Goal: Find specific page/section: Find specific page/section

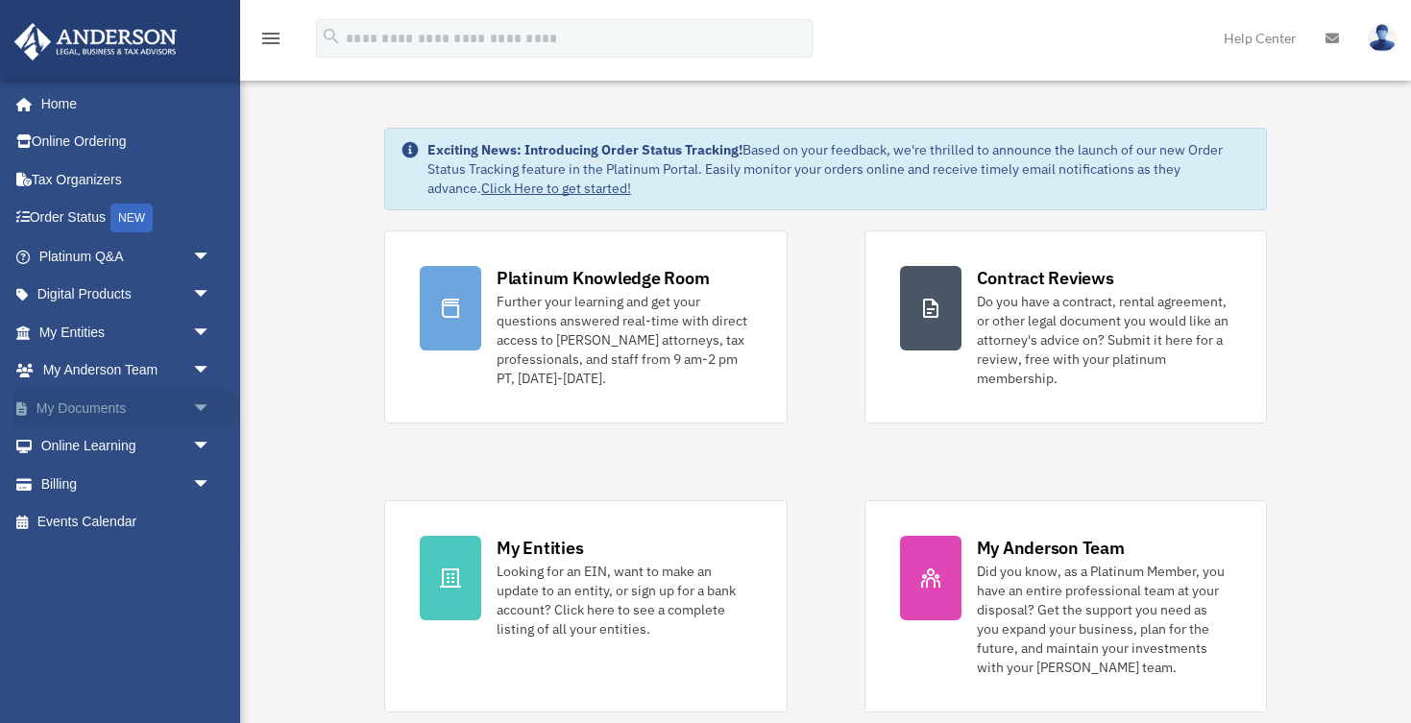
click at [145, 415] on link "My Documents arrow_drop_down" at bounding box center [126, 408] width 227 height 38
click at [205, 398] on span "arrow_drop_down" at bounding box center [211, 408] width 38 height 39
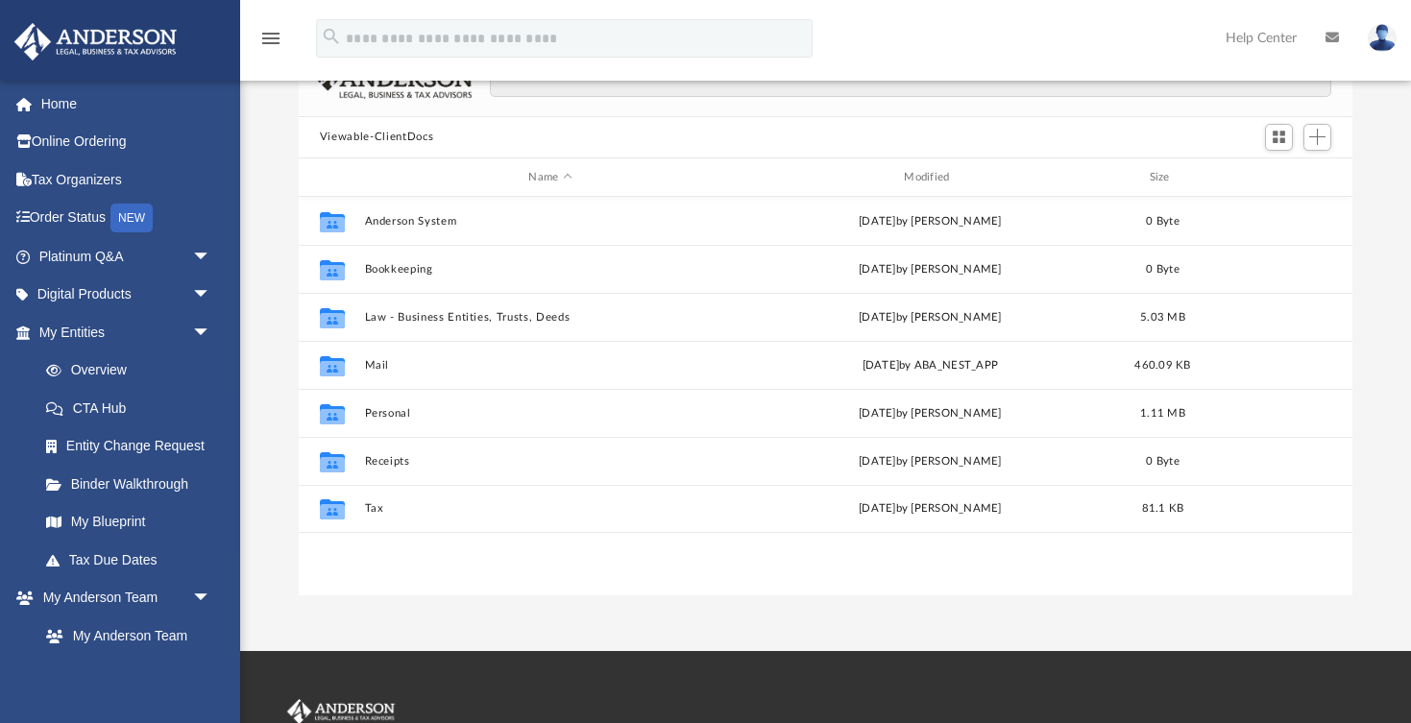
scroll to position [128, 0]
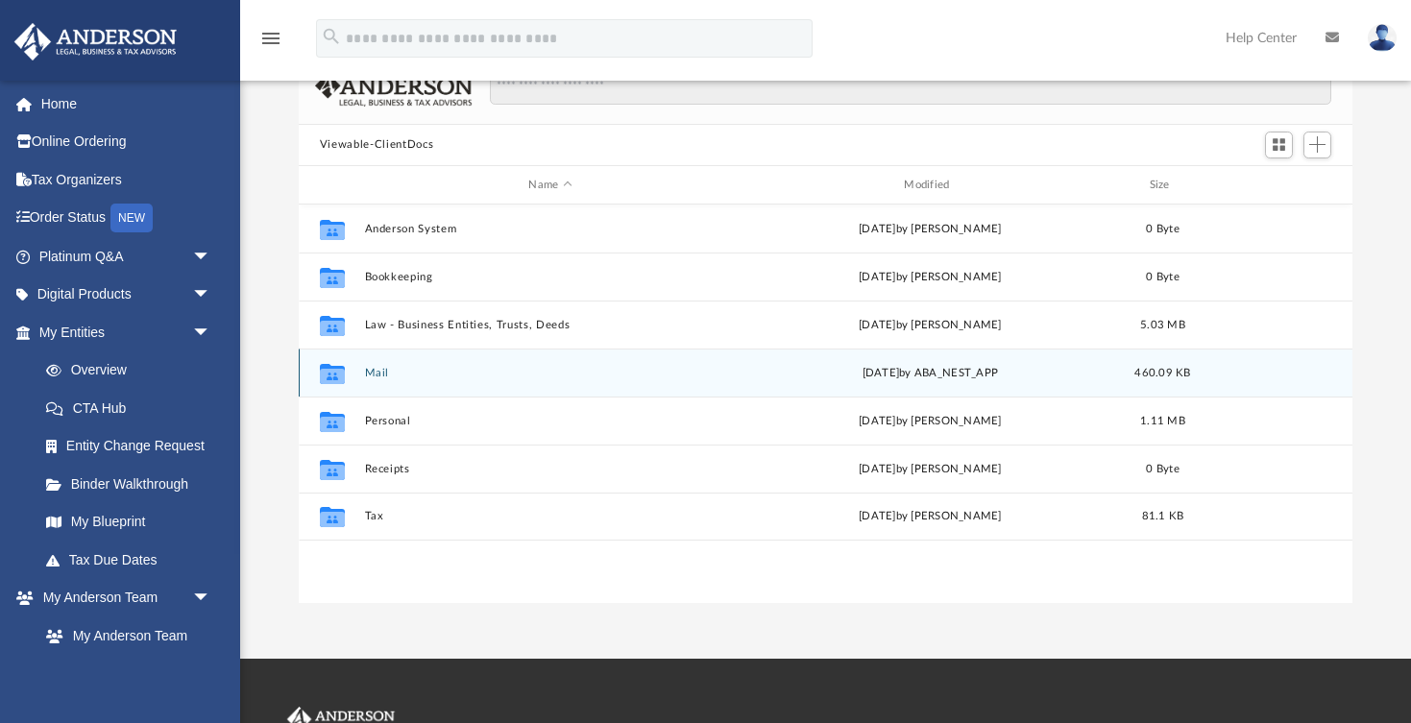
click at [375, 372] on button "Mail" at bounding box center [550, 373] width 372 height 12
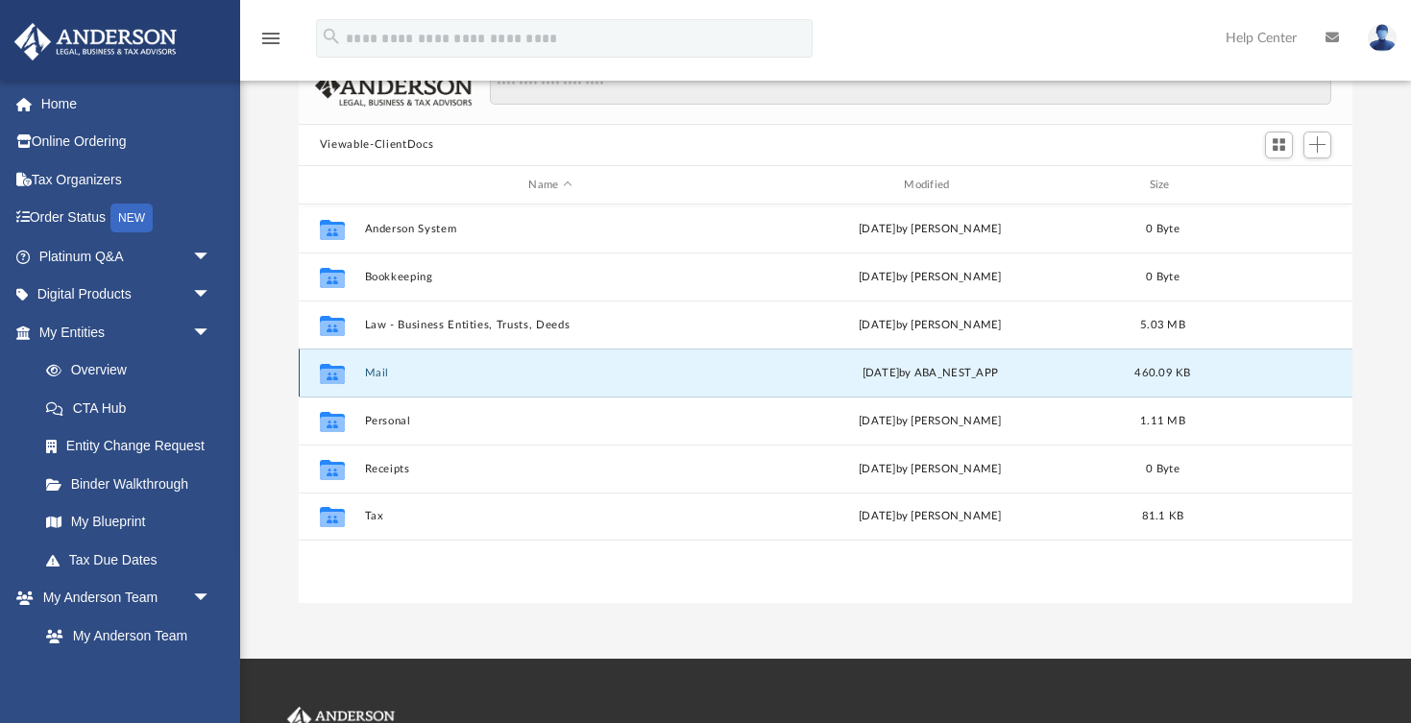
click at [375, 372] on button "Mail" at bounding box center [550, 373] width 372 height 12
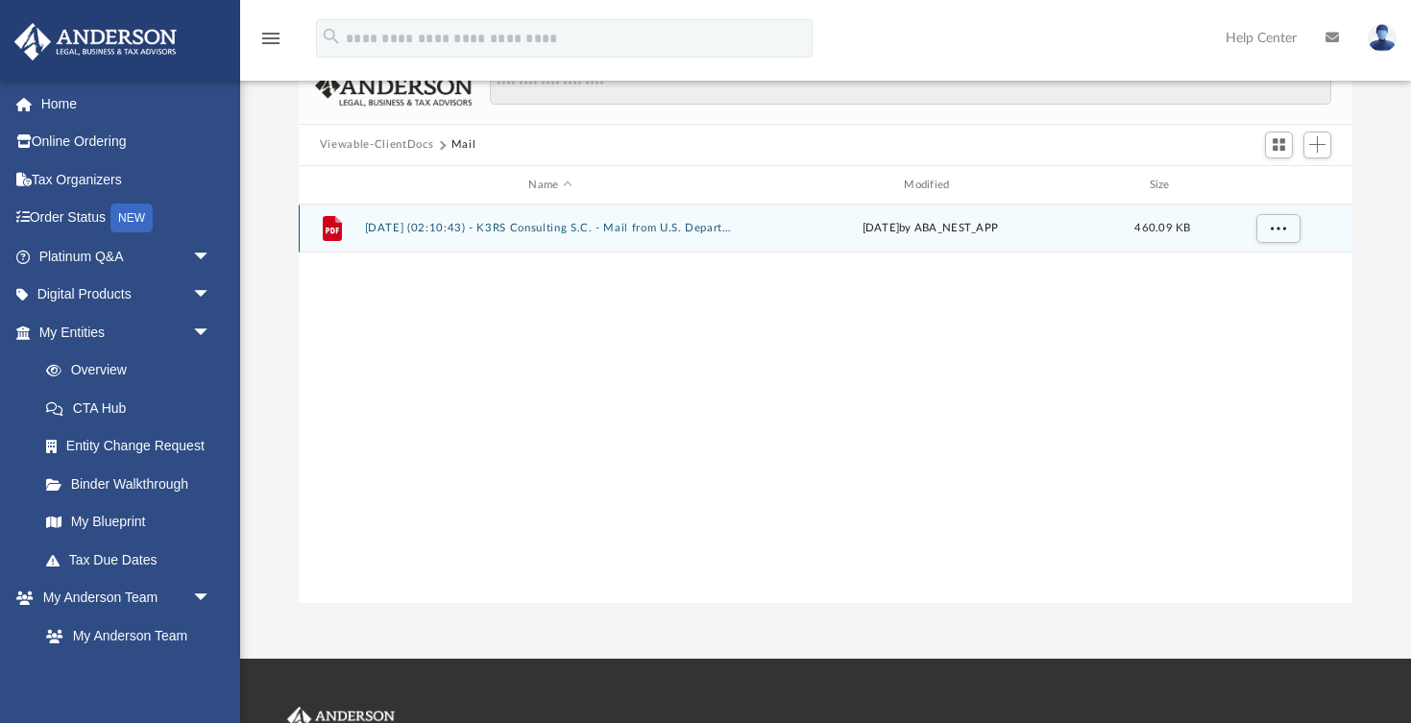
click at [518, 230] on button "2025.01.31 (02:10:43) - K3RS Consulting S.C. - Mail from U.S. Department of the…" at bounding box center [550, 229] width 372 height 12
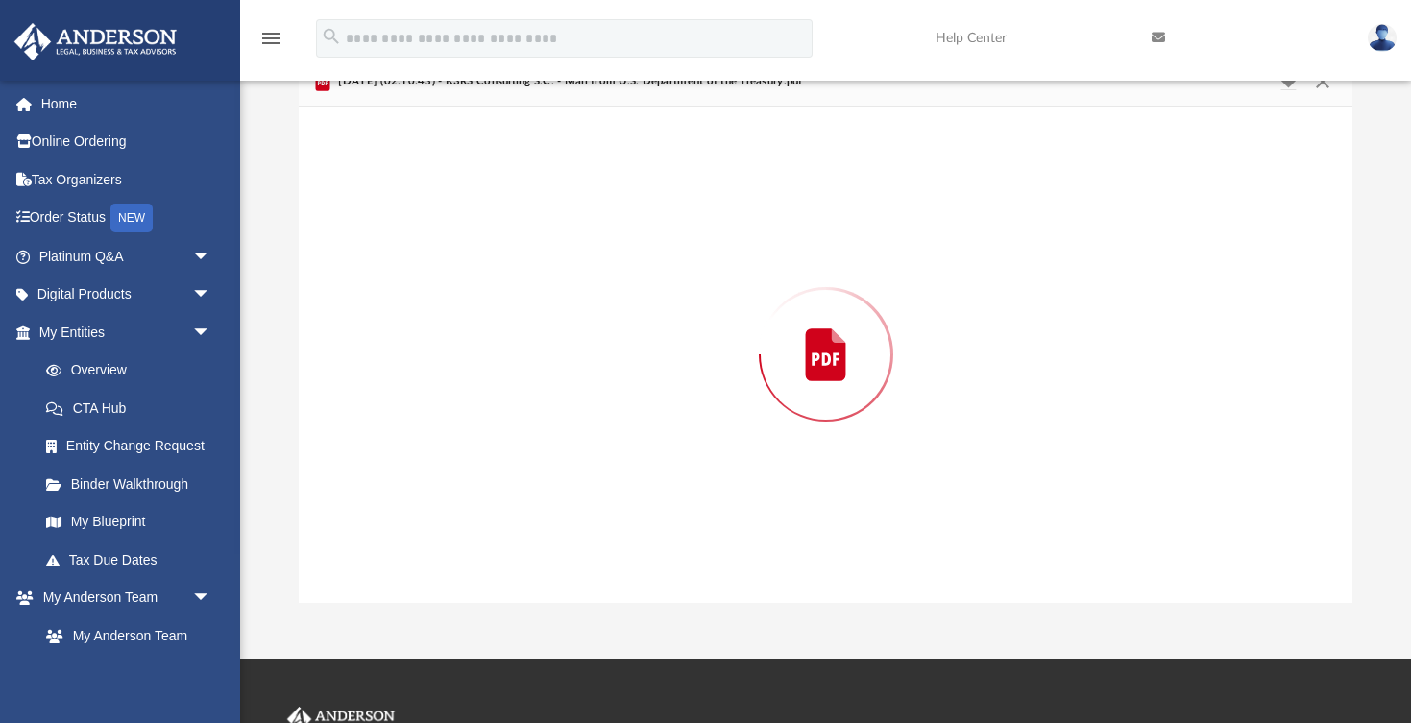
click at [518, 230] on div "Preview" at bounding box center [825, 354] width 1053 height 495
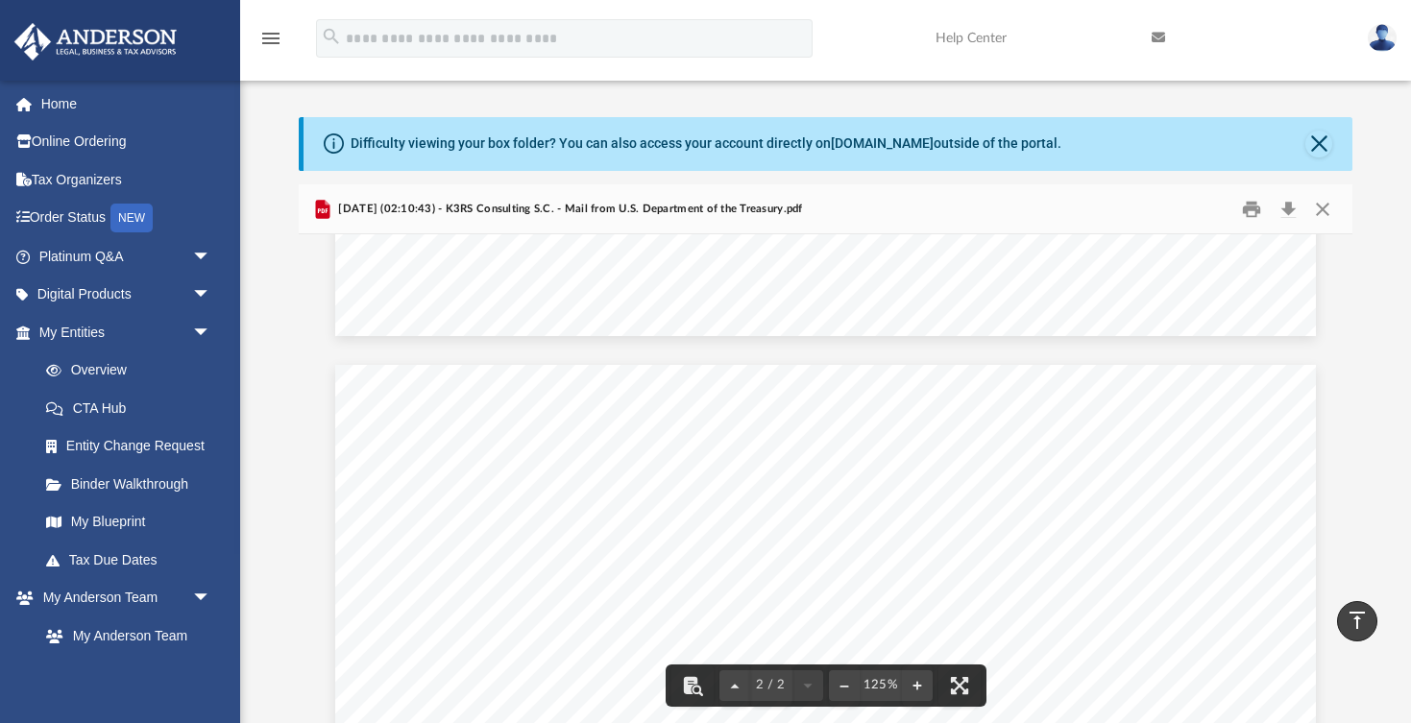
scroll to position [0, 0]
drag, startPoint x: 1313, startPoint y: 148, endPoint x: 1127, endPoint y: 459, distance: 362.1
click at [1127, 459] on div "Difficulty viewing your box folder? You can also access your account directly o…" at bounding box center [825, 424] width 1053 height 614
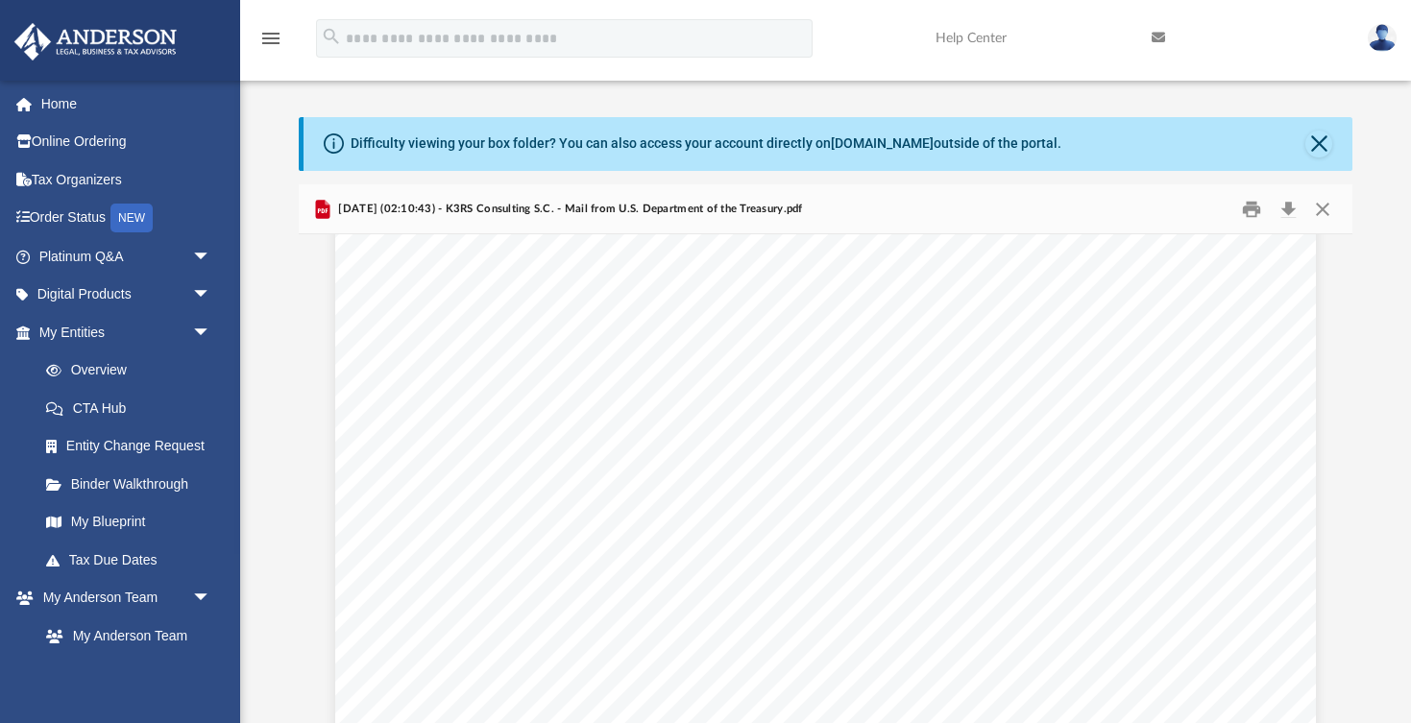
scroll to position [29, 0]
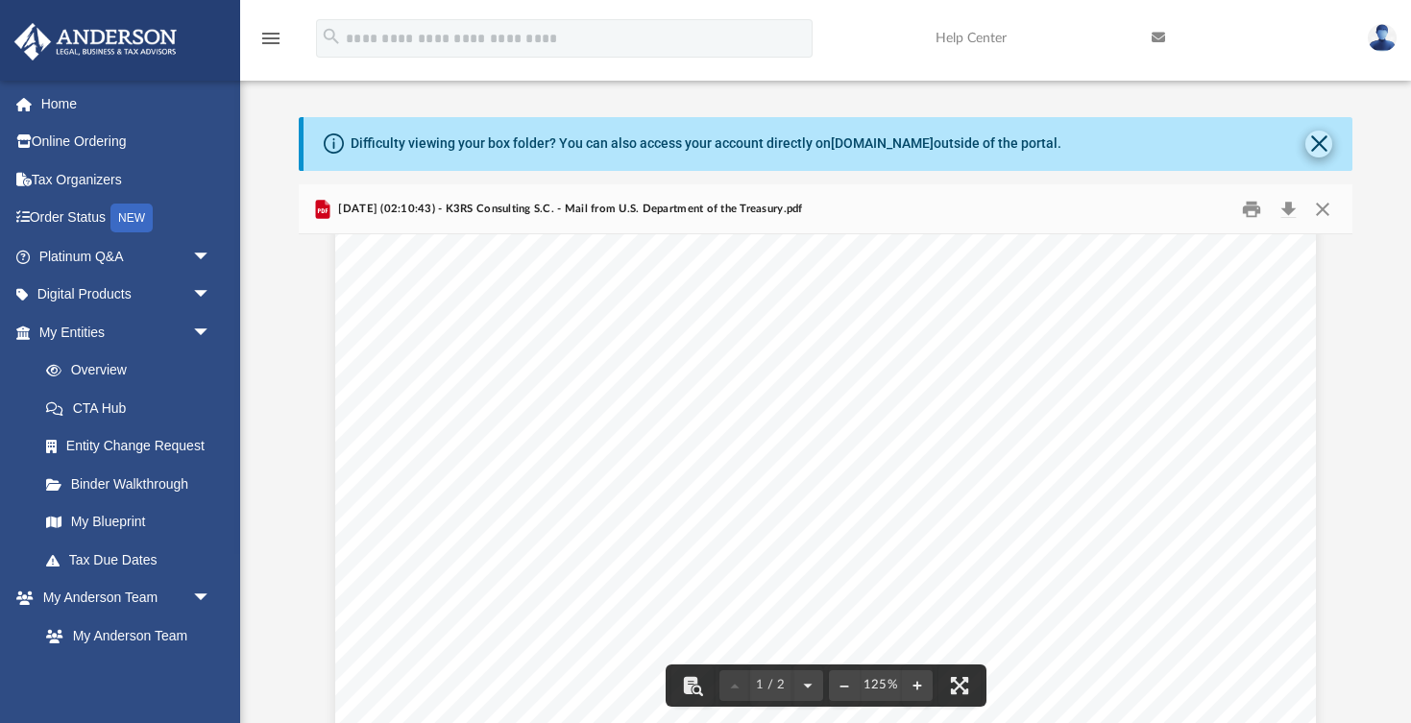
click at [1332, 142] on button "Close" at bounding box center [1318, 144] width 27 height 27
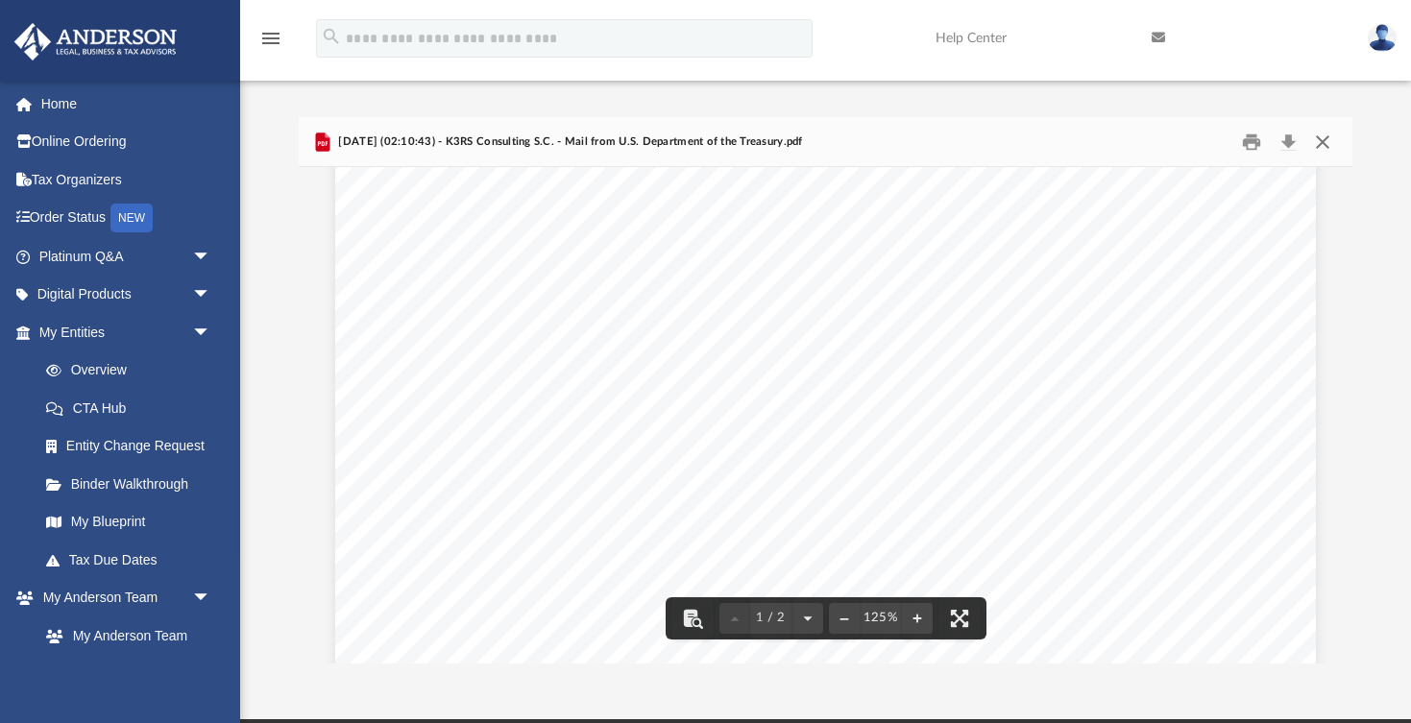
click at [1318, 142] on button "Close" at bounding box center [1322, 142] width 35 height 30
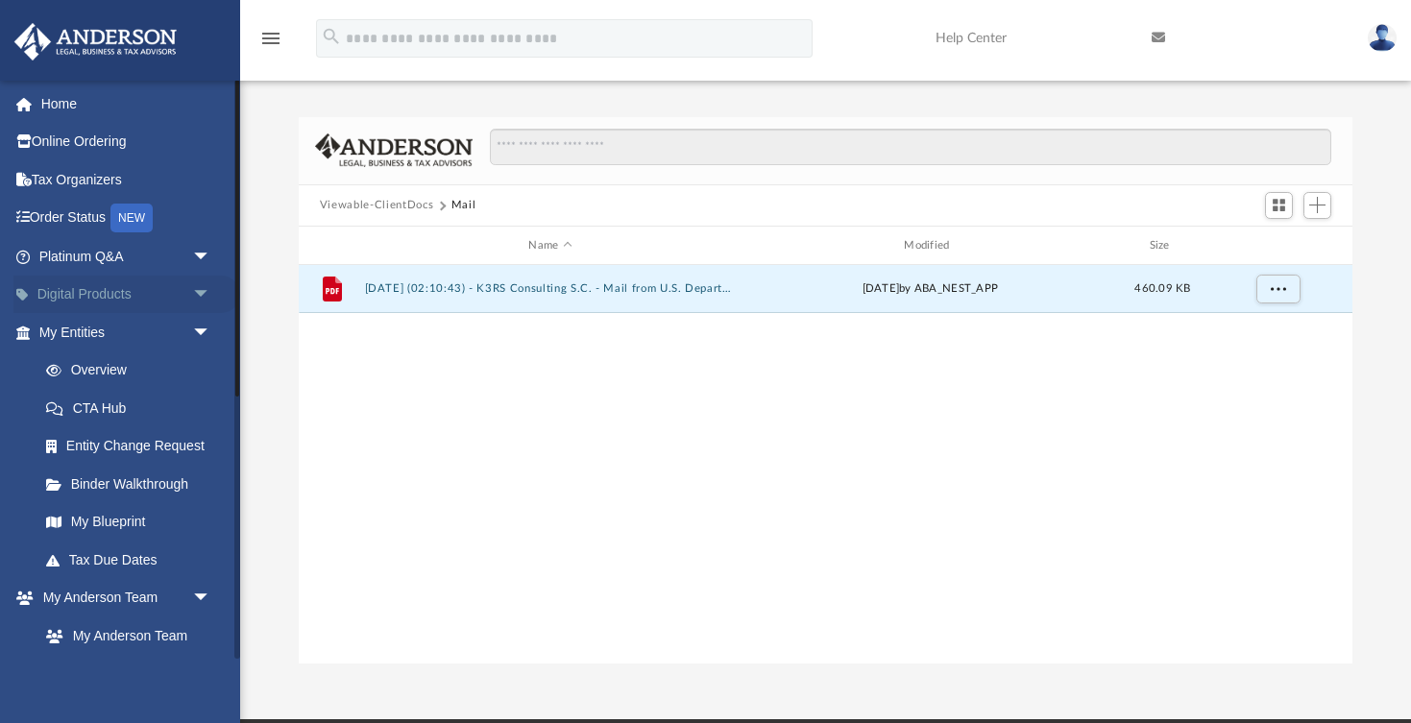
click at [206, 292] on span "arrow_drop_down" at bounding box center [211, 295] width 38 height 39
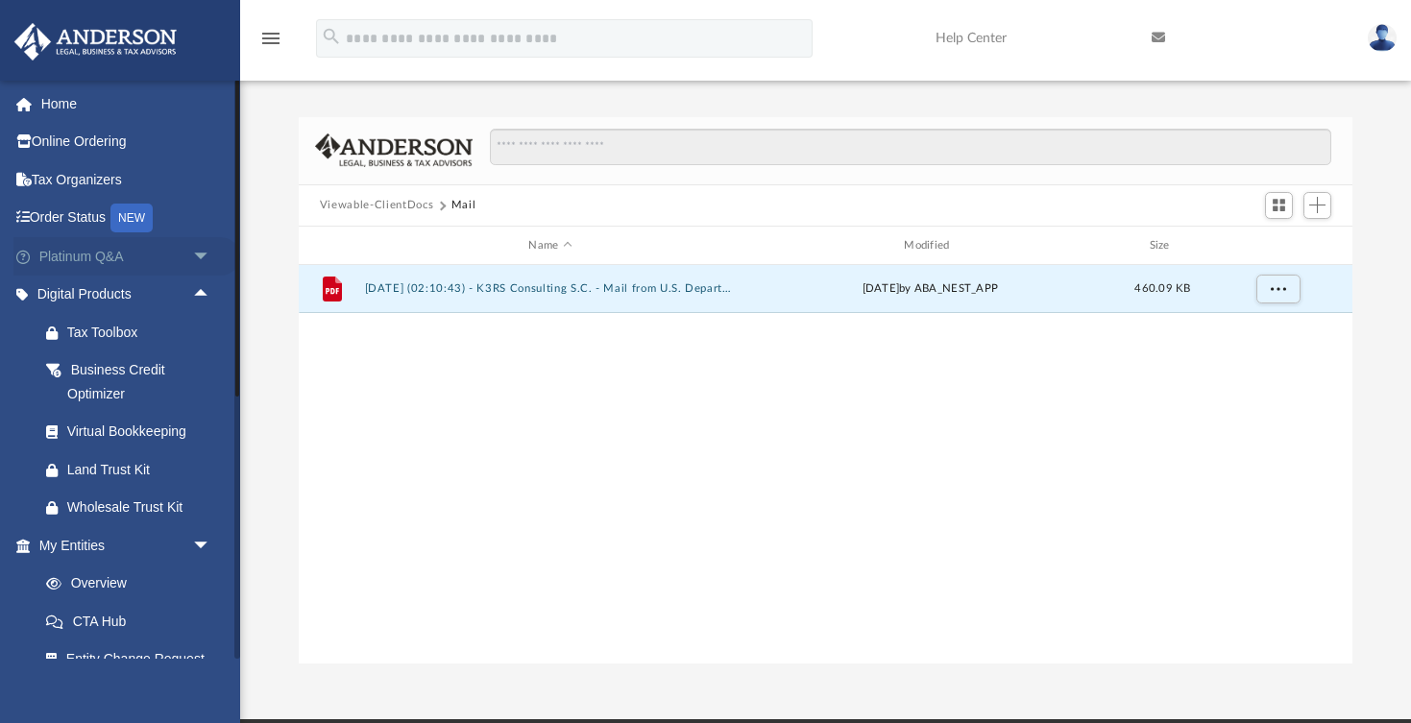
click at [204, 250] on span "arrow_drop_down" at bounding box center [211, 256] width 38 height 39
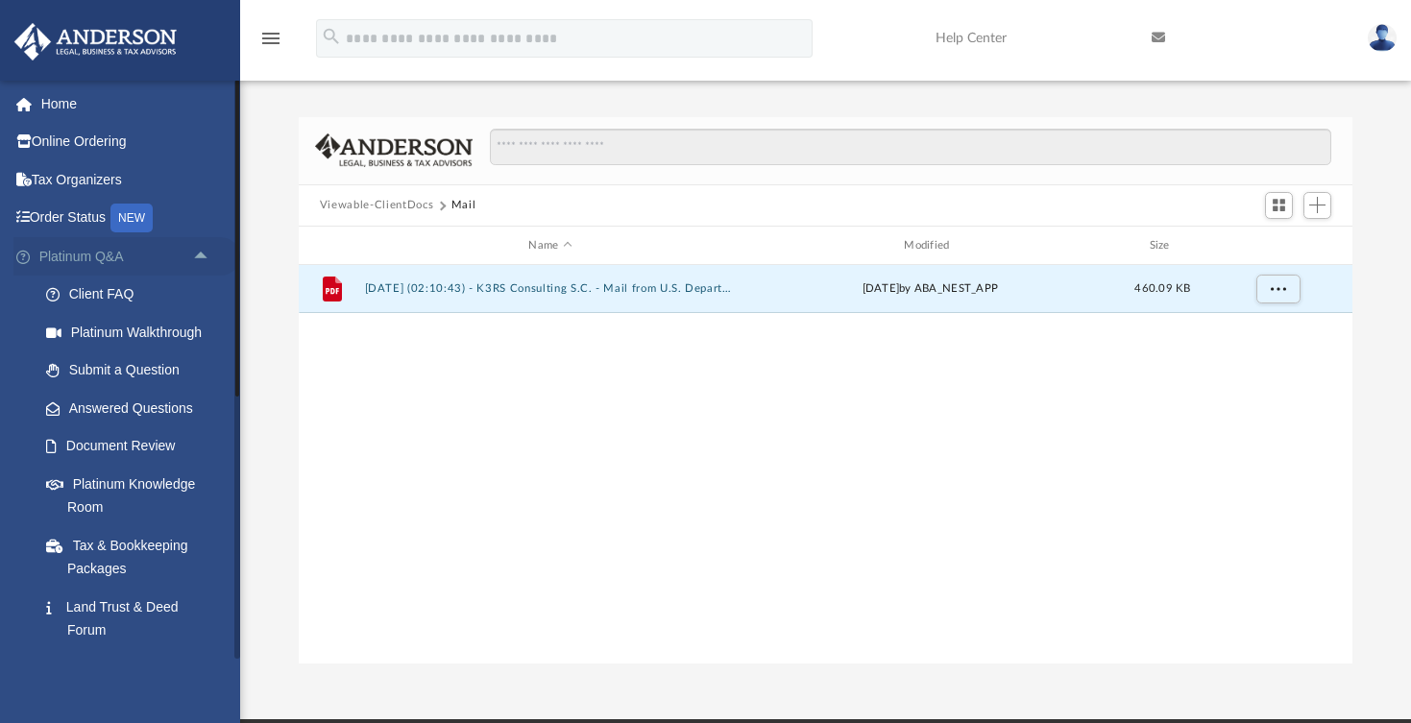
click at [205, 252] on span "arrow_drop_up" at bounding box center [211, 256] width 38 height 39
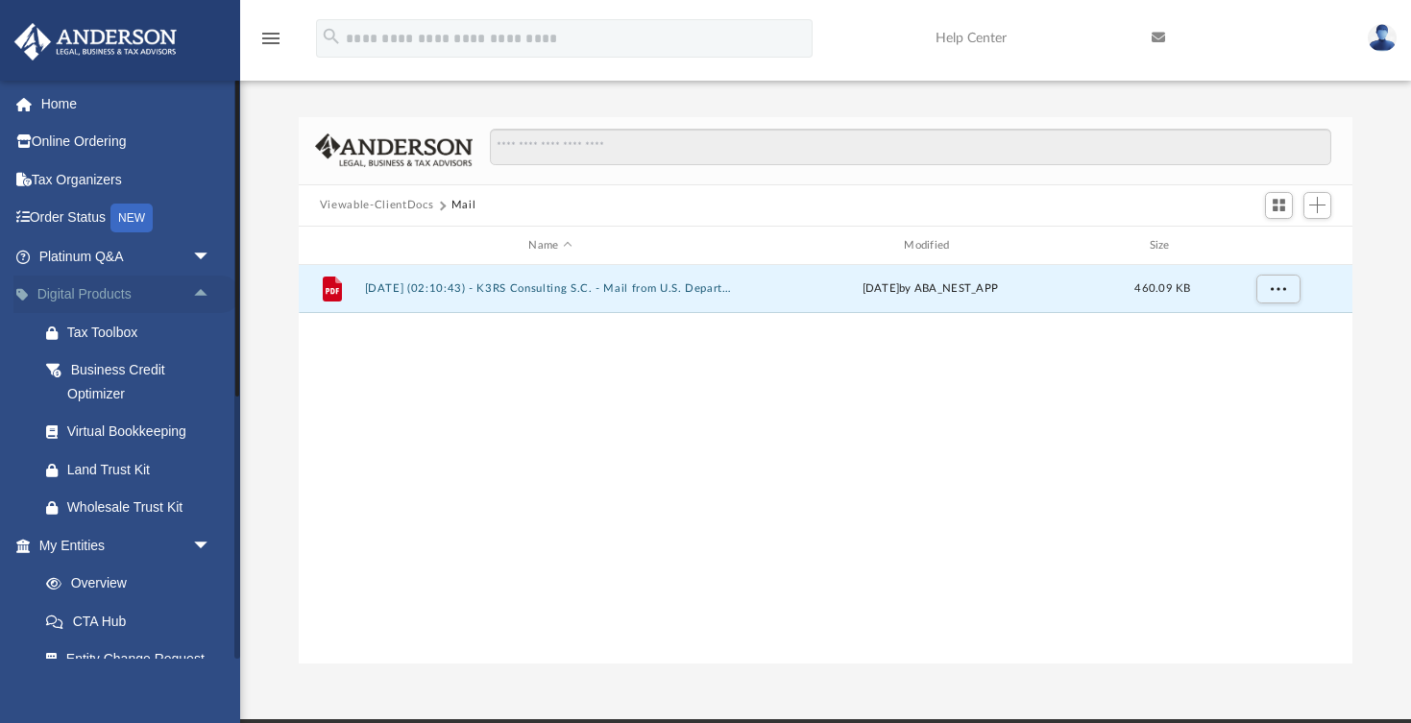
click at [200, 301] on span "arrow_drop_up" at bounding box center [211, 295] width 38 height 39
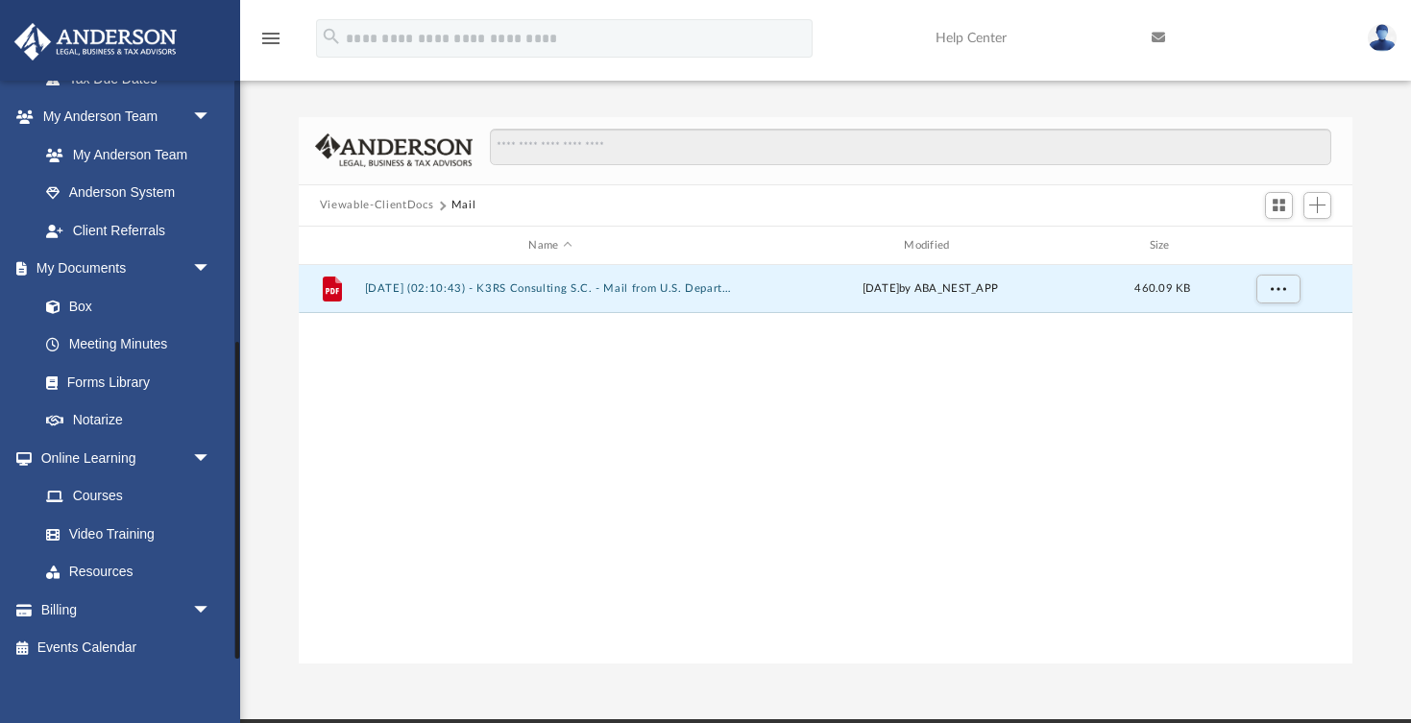
scroll to position [480, 0]
click at [93, 301] on link "Box" at bounding box center [133, 307] width 213 height 38
click at [91, 294] on link "Box" at bounding box center [133, 307] width 213 height 38
click at [92, 297] on link "Box" at bounding box center [133, 307] width 213 height 38
click at [57, 304] on span at bounding box center [63, 307] width 12 height 13
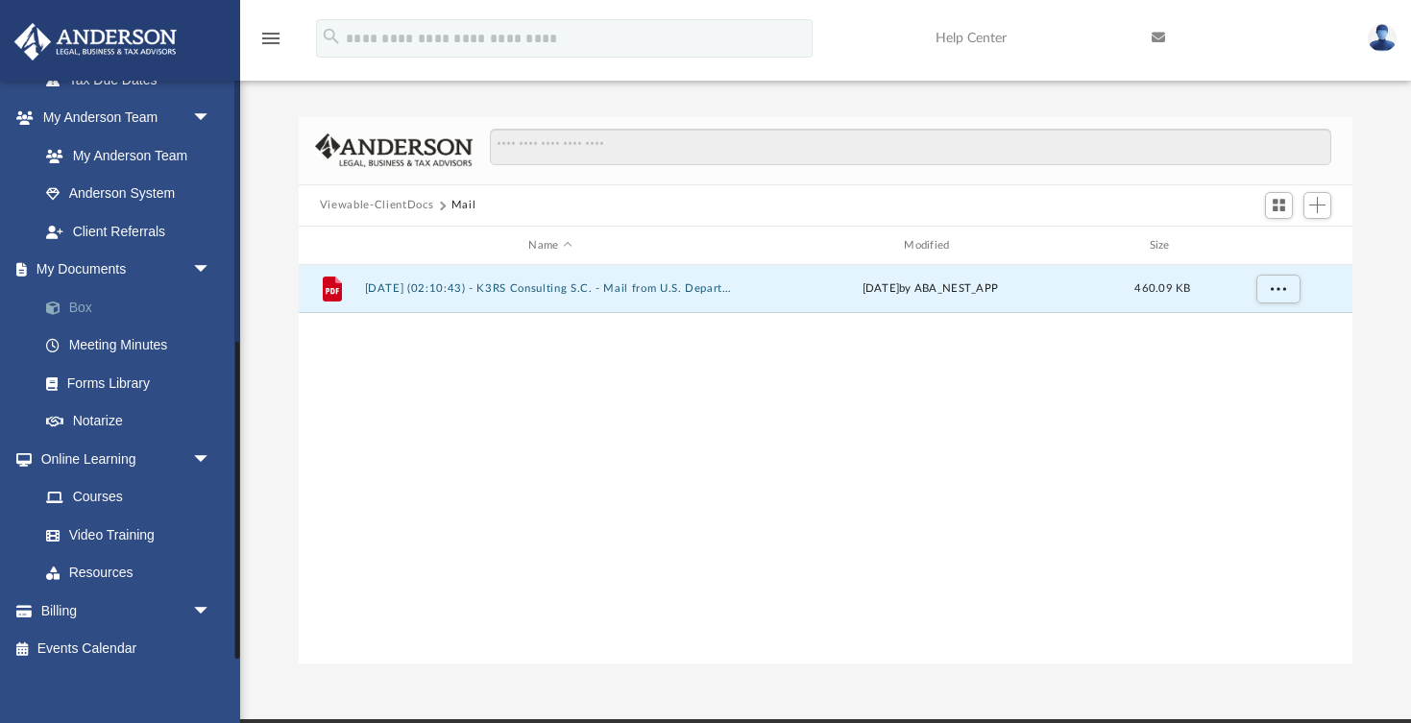
click at [69, 294] on link "Box" at bounding box center [133, 307] width 213 height 38
click at [407, 206] on button "Viewable-ClientDocs" at bounding box center [376, 205] width 113 height 17
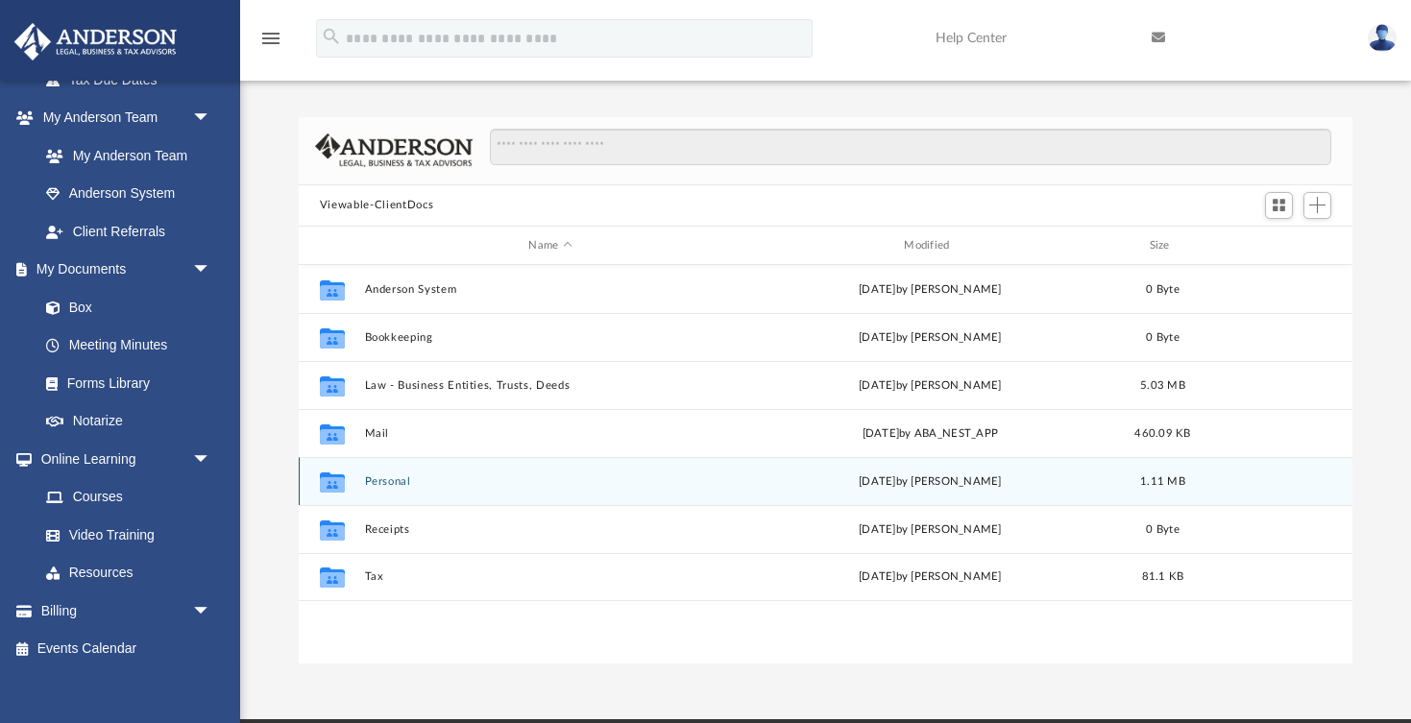
click at [382, 481] on button "Personal" at bounding box center [550, 481] width 372 height 12
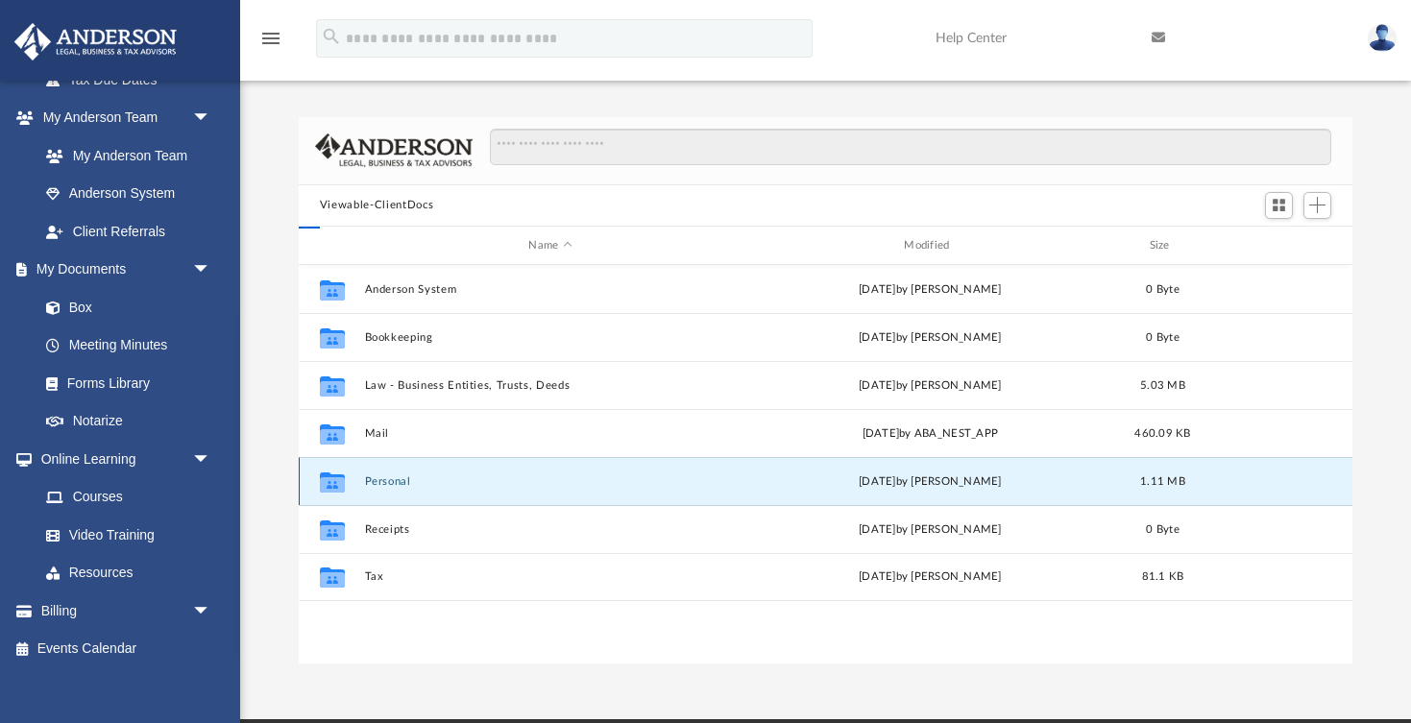
click at [382, 481] on button "Personal" at bounding box center [550, 481] width 372 height 12
click at [382, 481] on div "Collaborated Folder Anderson System Mon Sep 30 2024 by Dan Landkamer 0 Byte Col…" at bounding box center [825, 464] width 1053 height 398
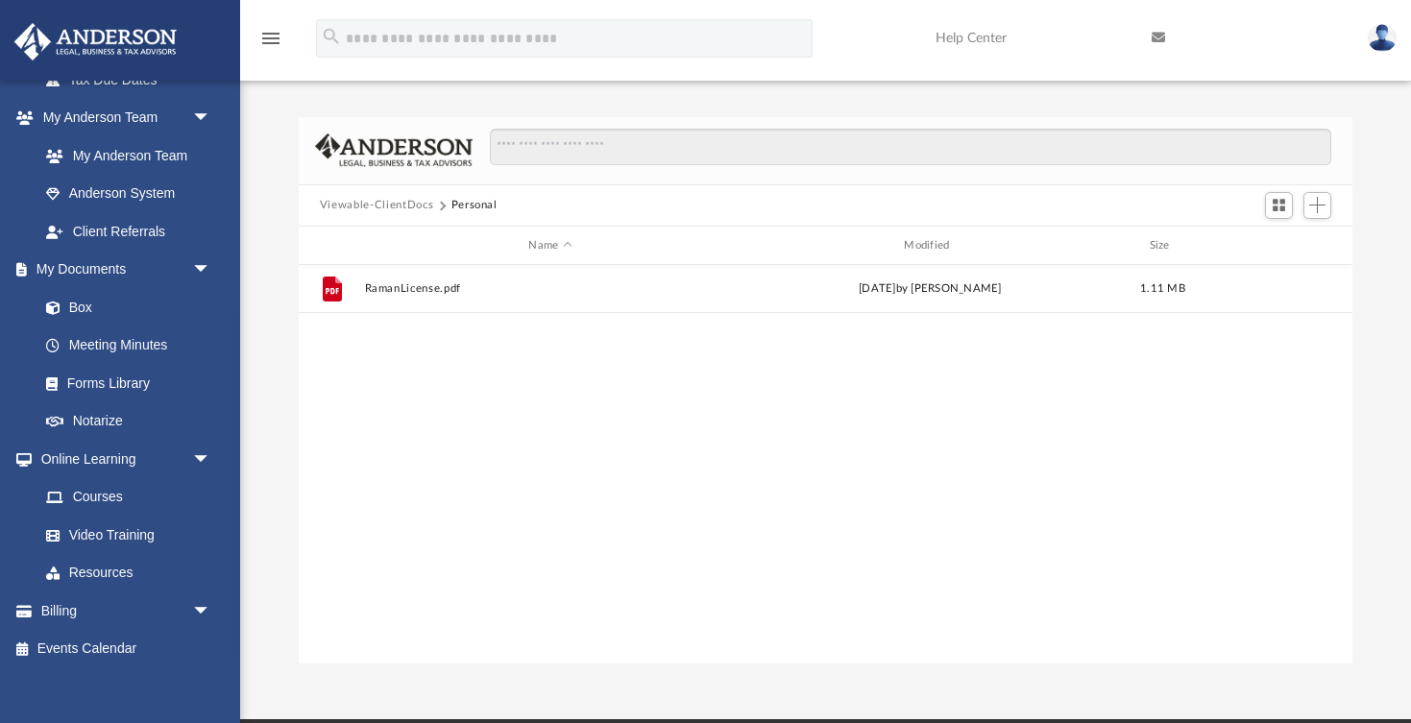
click at [382, 481] on div "File RamanLicense.pdf Fri Dec 20 2024 by Sarab Singh 1.11 MB" at bounding box center [825, 464] width 1053 height 398
click at [373, 207] on button "Viewable-ClientDocs" at bounding box center [376, 205] width 113 height 17
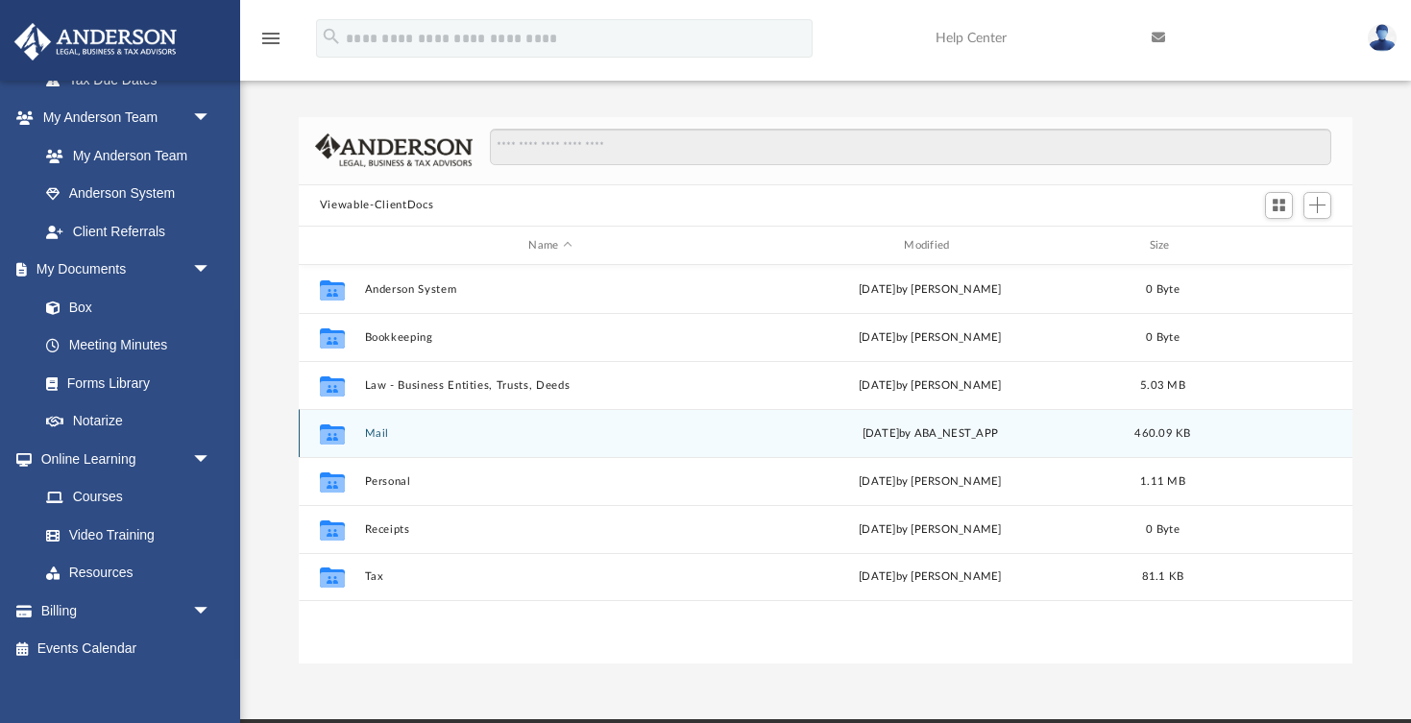
click at [358, 435] on div "Collaborated Folder Mail Fri Jan 31 2025 by ABA_NEST_APP 460.09 KB" at bounding box center [825, 433] width 1053 height 48
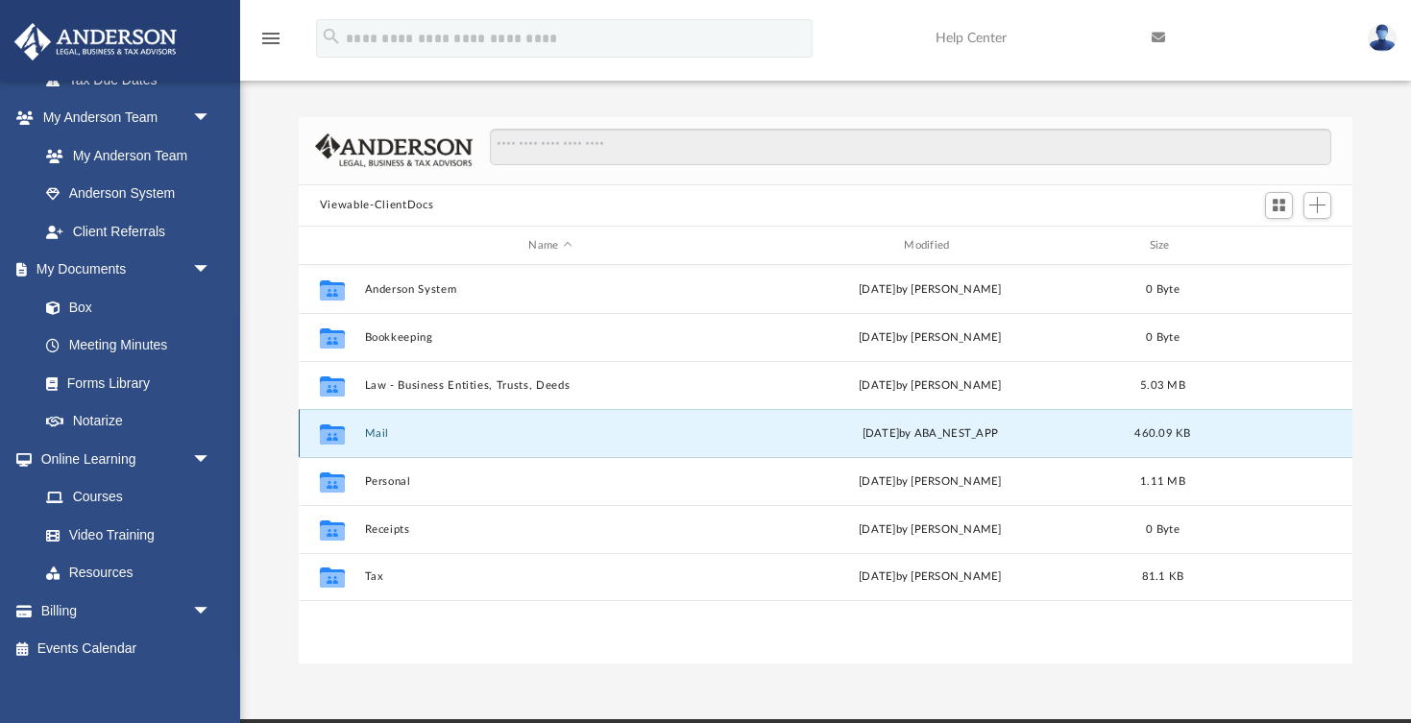
click at [376, 429] on button "Mail" at bounding box center [550, 433] width 372 height 12
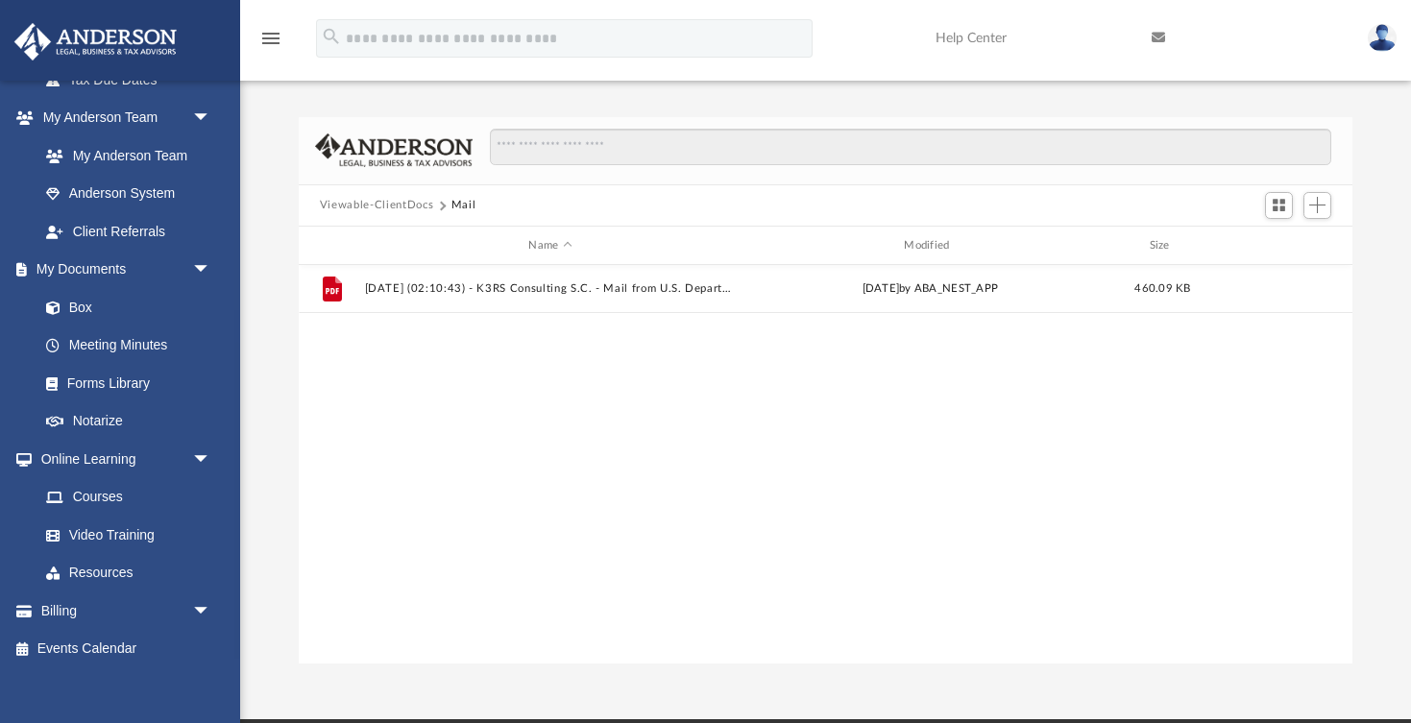
click at [380, 204] on button "Viewable-ClientDocs" at bounding box center [376, 205] width 113 height 17
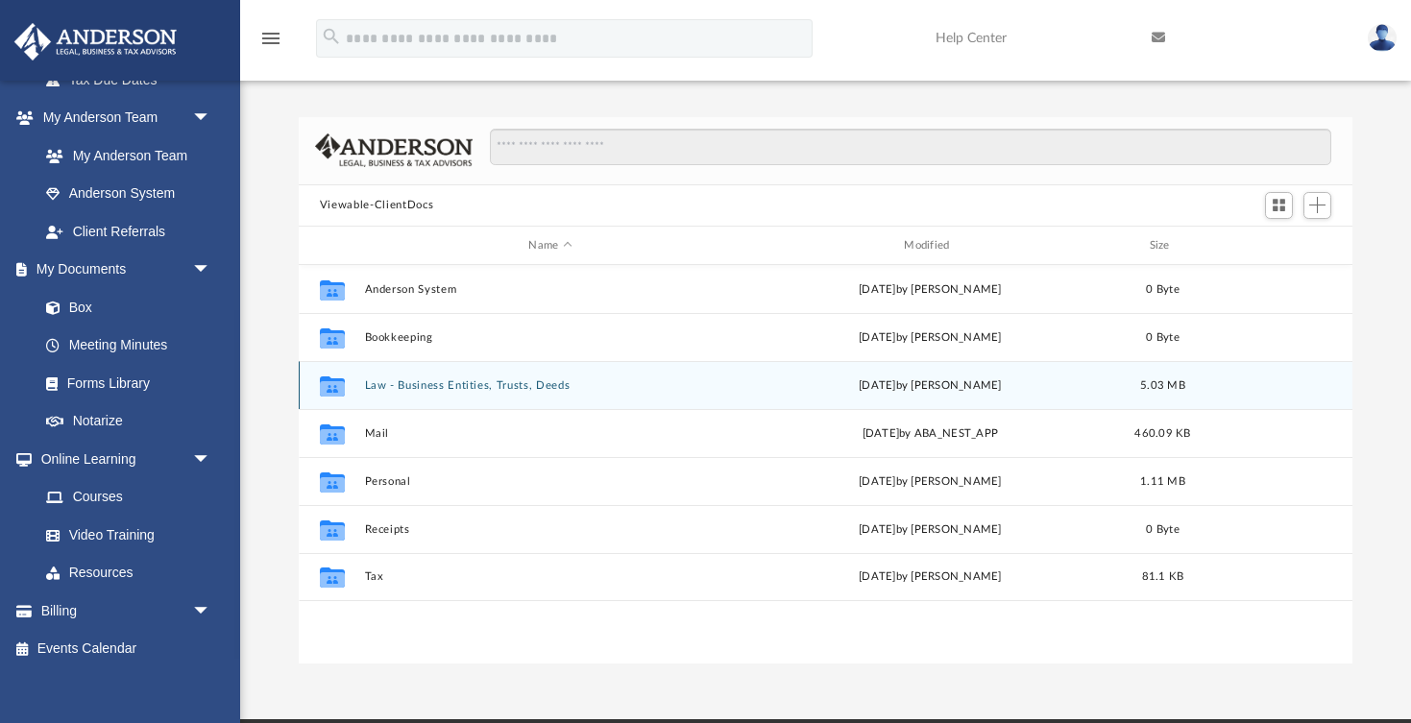
click at [413, 387] on button "Law - Business Entities, Trusts, Deeds" at bounding box center [550, 385] width 372 height 12
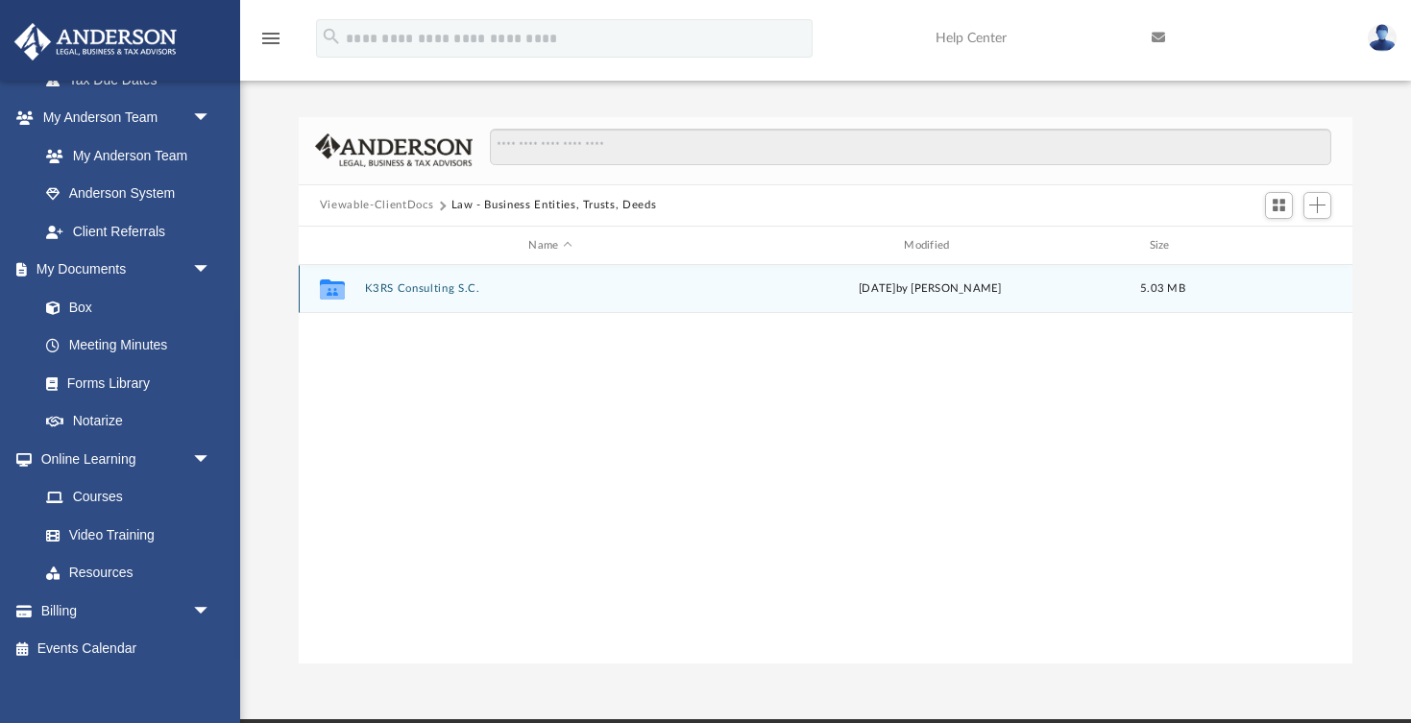
click at [390, 287] on button "K3RS Consulting S.C." at bounding box center [550, 289] width 372 height 12
click at [358, 287] on div "Collaborated Folder Initial Docs Wed Jul 2 2025 by Cynthia Peters 5.03 MB" at bounding box center [825, 289] width 1053 height 48
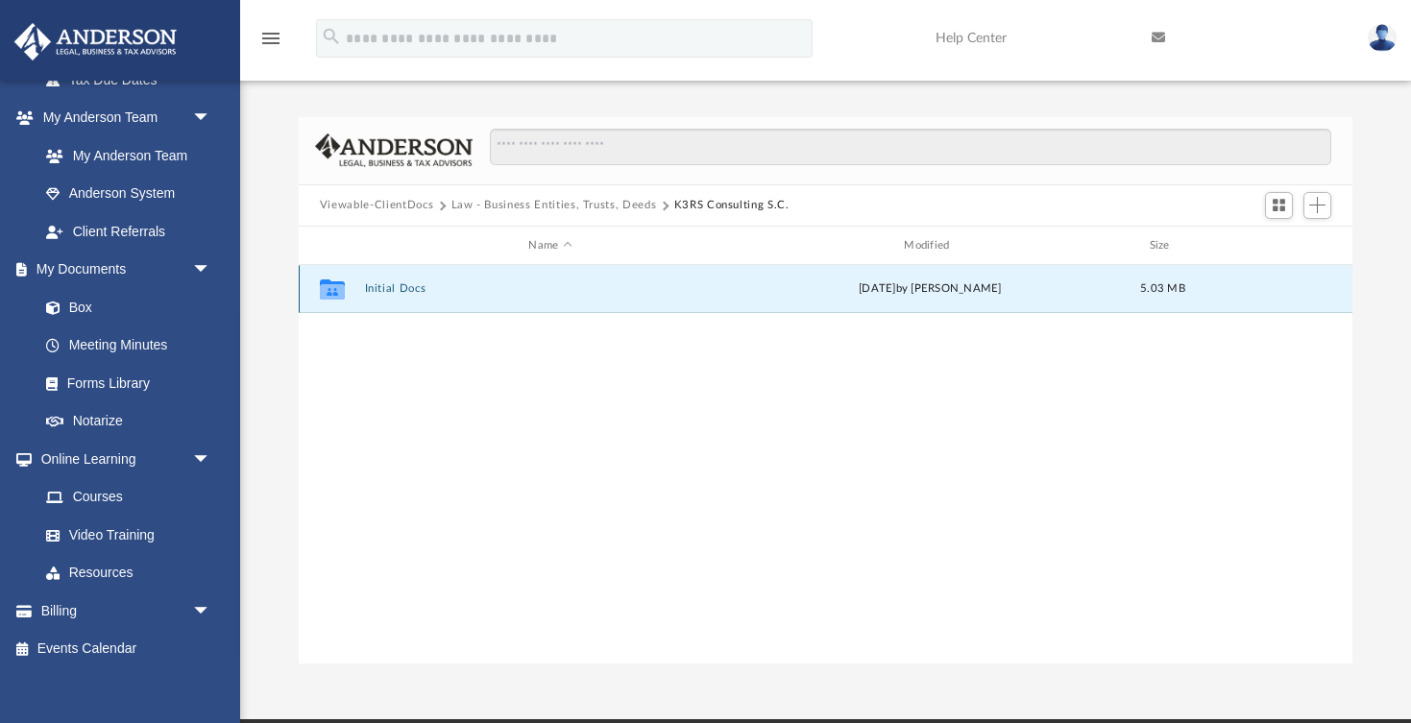
click at [358, 287] on div "Collaborated Folder Initial Docs Wed Jul 2 2025 by Cynthia Peters 5.03 MB" at bounding box center [825, 289] width 1053 height 48
click at [406, 284] on button "Initial Docs" at bounding box center [550, 289] width 372 height 12
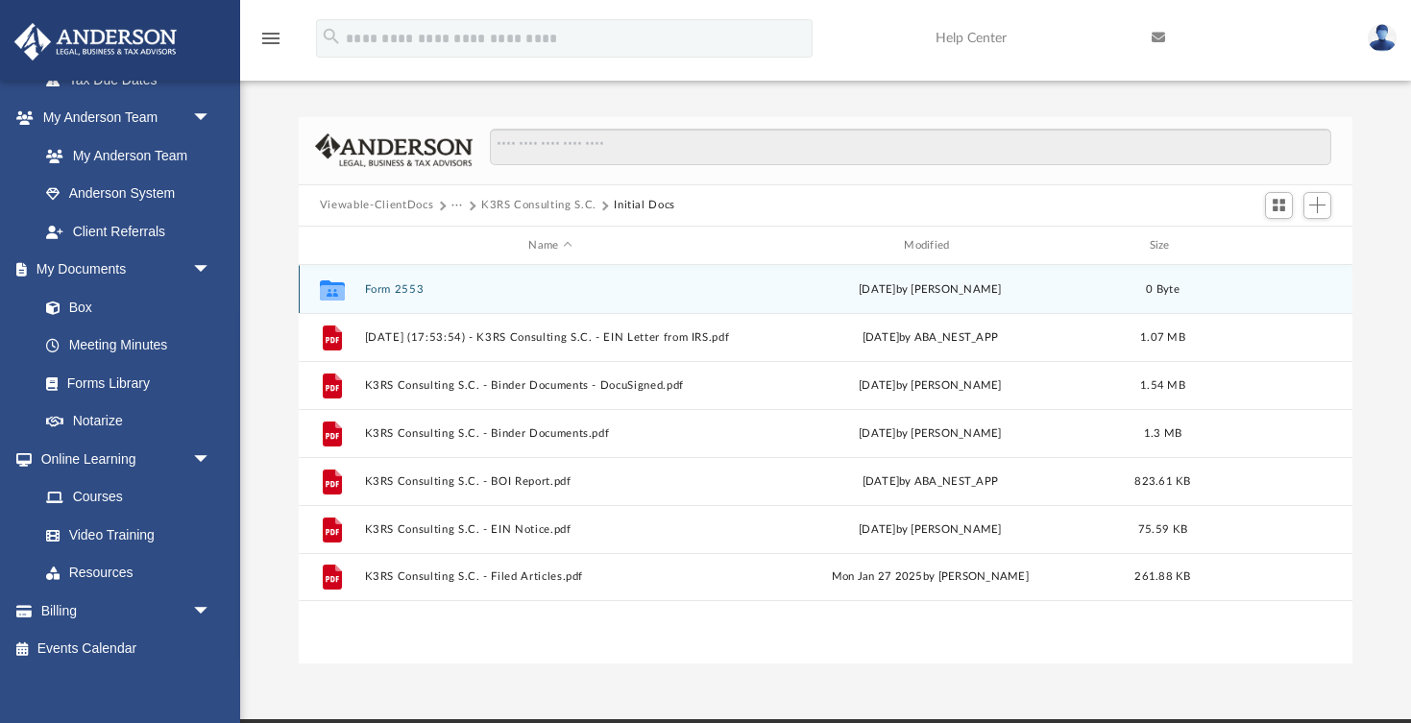
click at [371, 291] on button "Form 2553" at bounding box center [550, 289] width 372 height 12
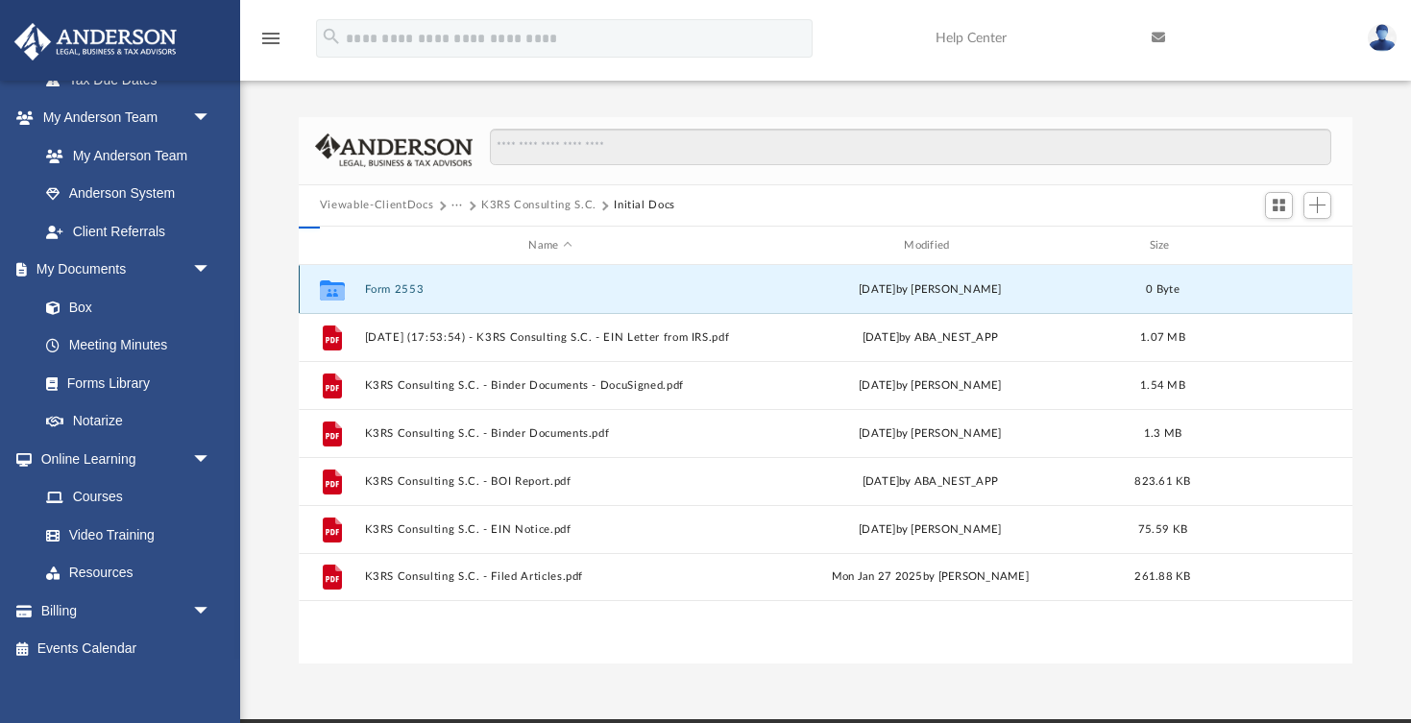
click at [371, 291] on button "Form 2553" at bounding box center [550, 289] width 372 height 12
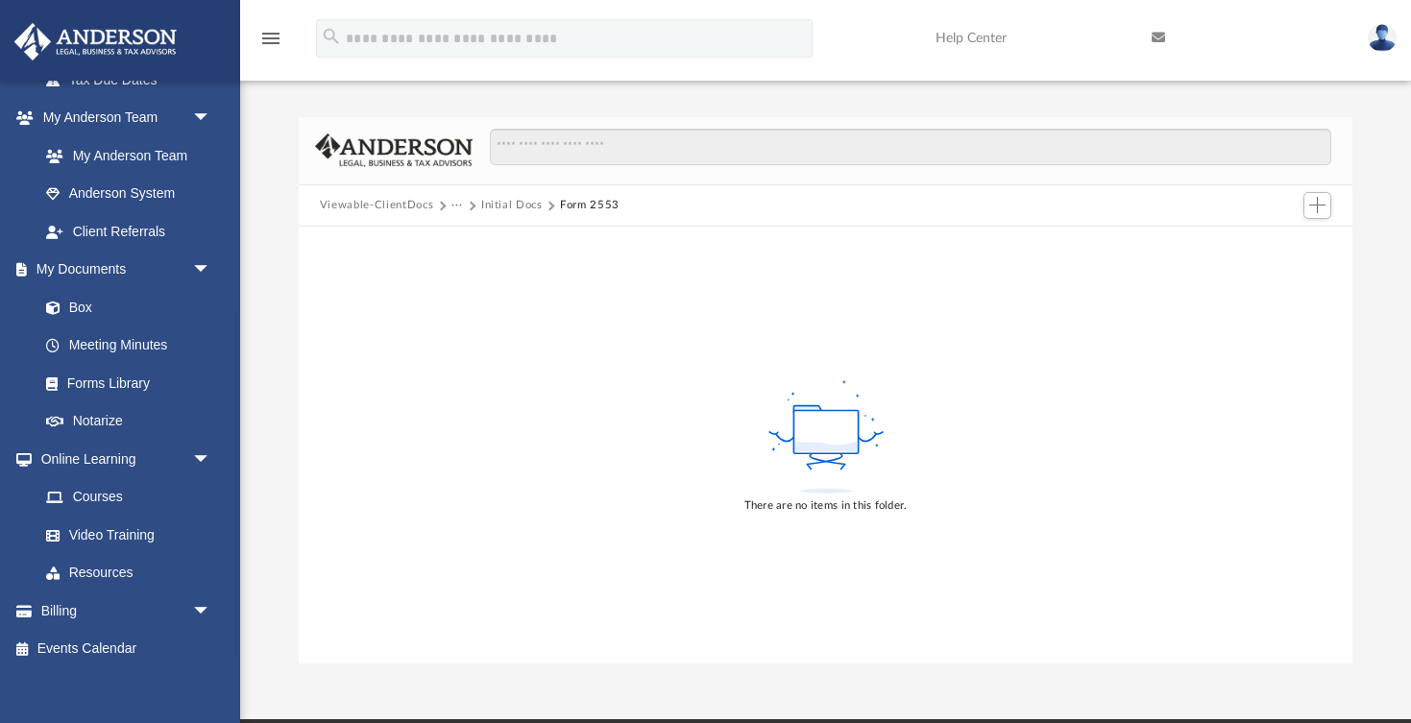
click at [411, 203] on button "Viewable-ClientDocs" at bounding box center [376, 205] width 113 height 17
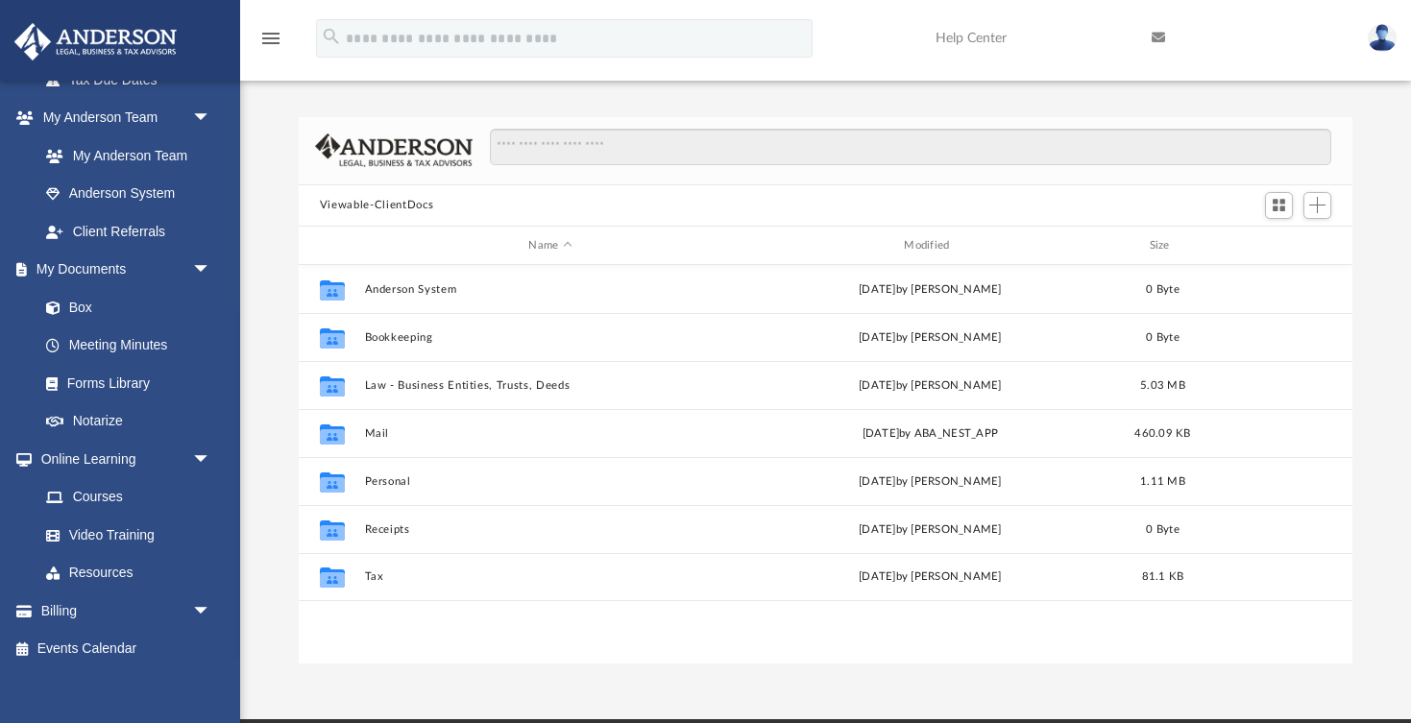
scroll to position [437, 1053]
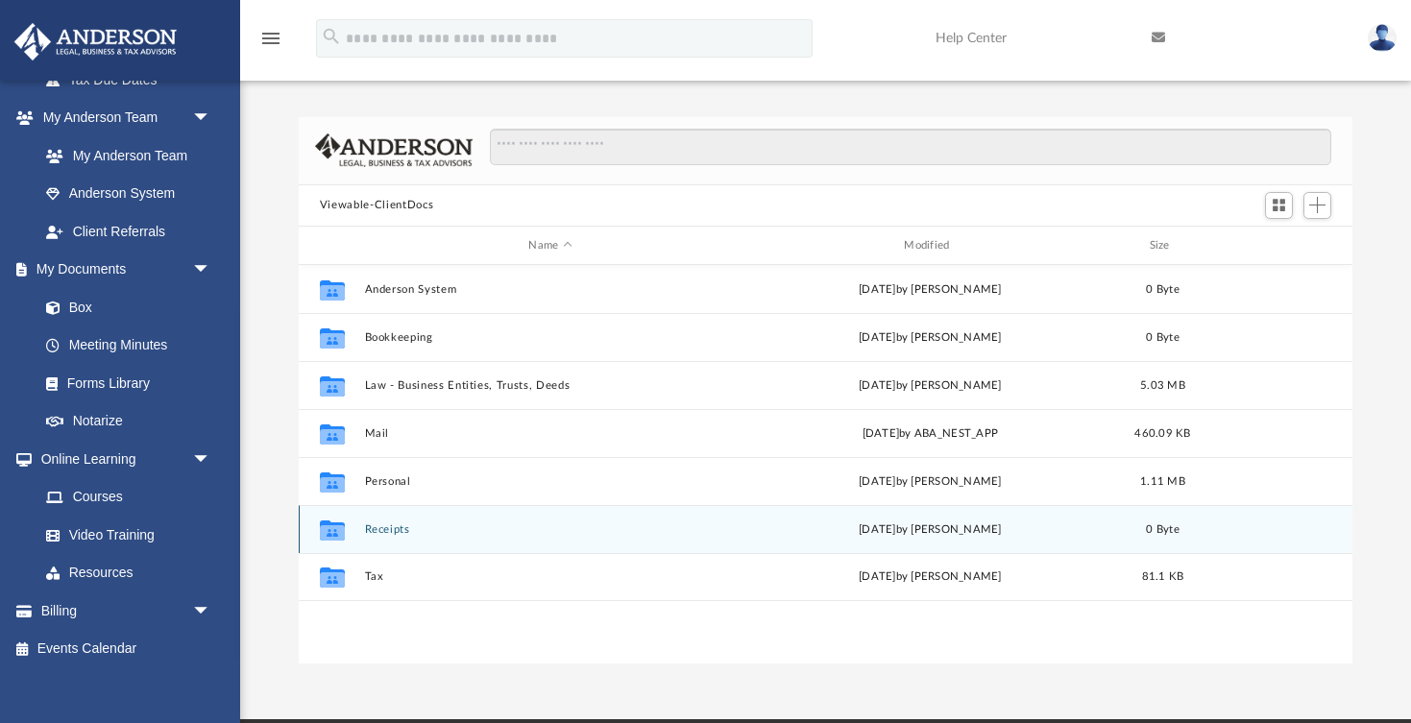
click at [382, 526] on button "Receipts" at bounding box center [550, 529] width 372 height 12
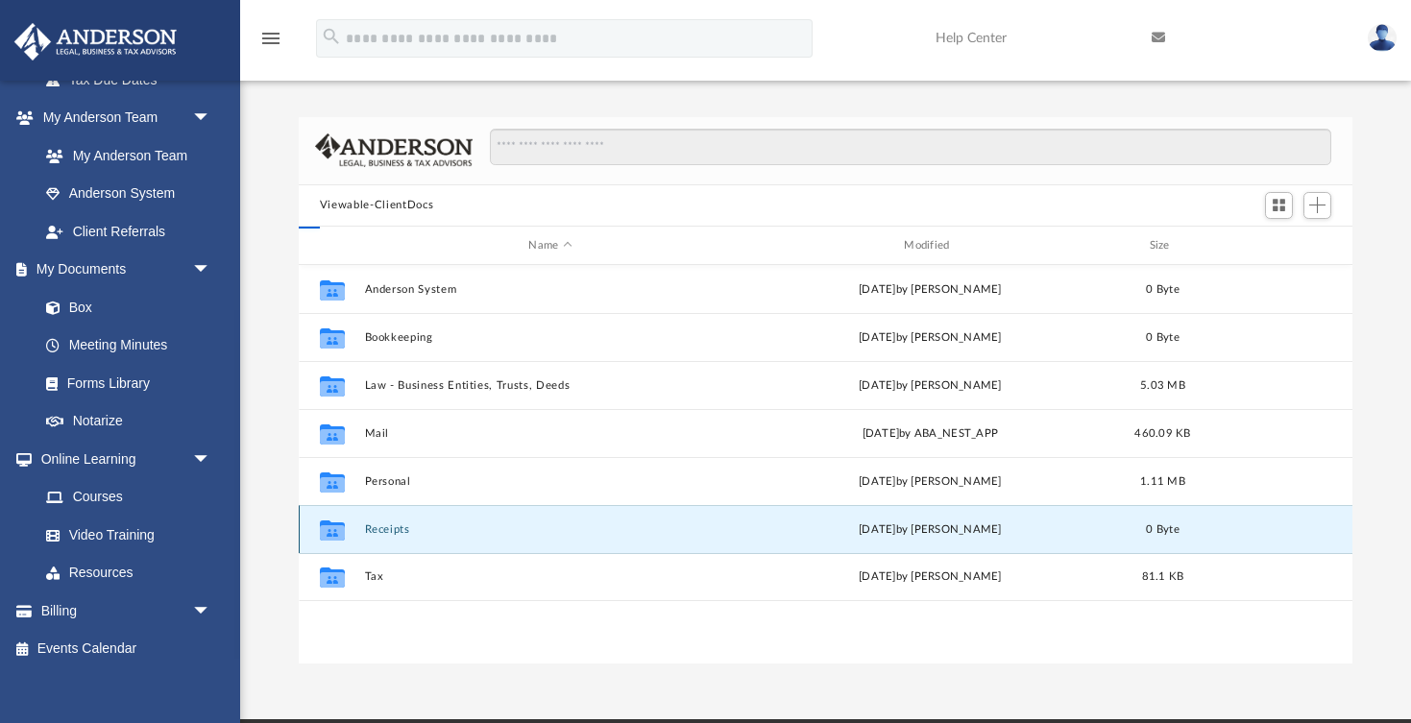
click at [382, 526] on button "Receipts" at bounding box center [550, 529] width 372 height 12
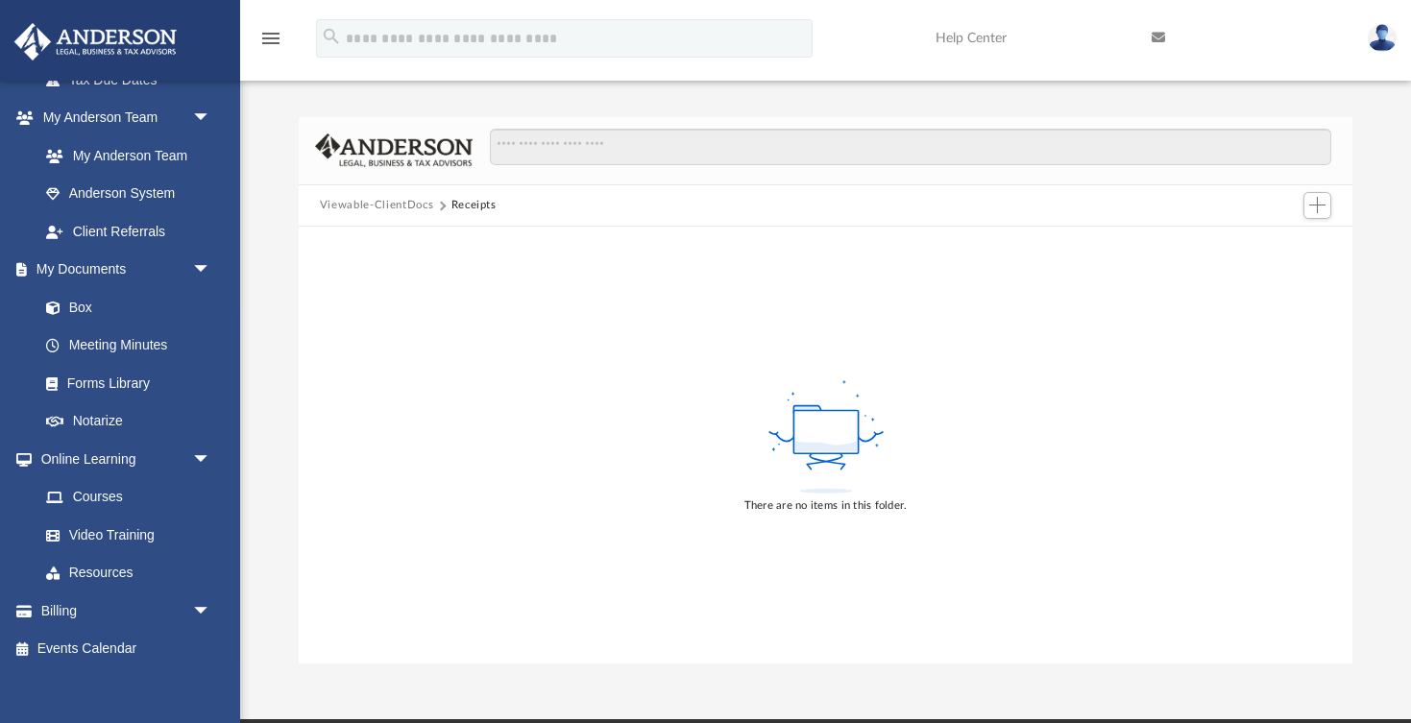
click at [398, 202] on button "Viewable-ClientDocs" at bounding box center [376, 205] width 113 height 17
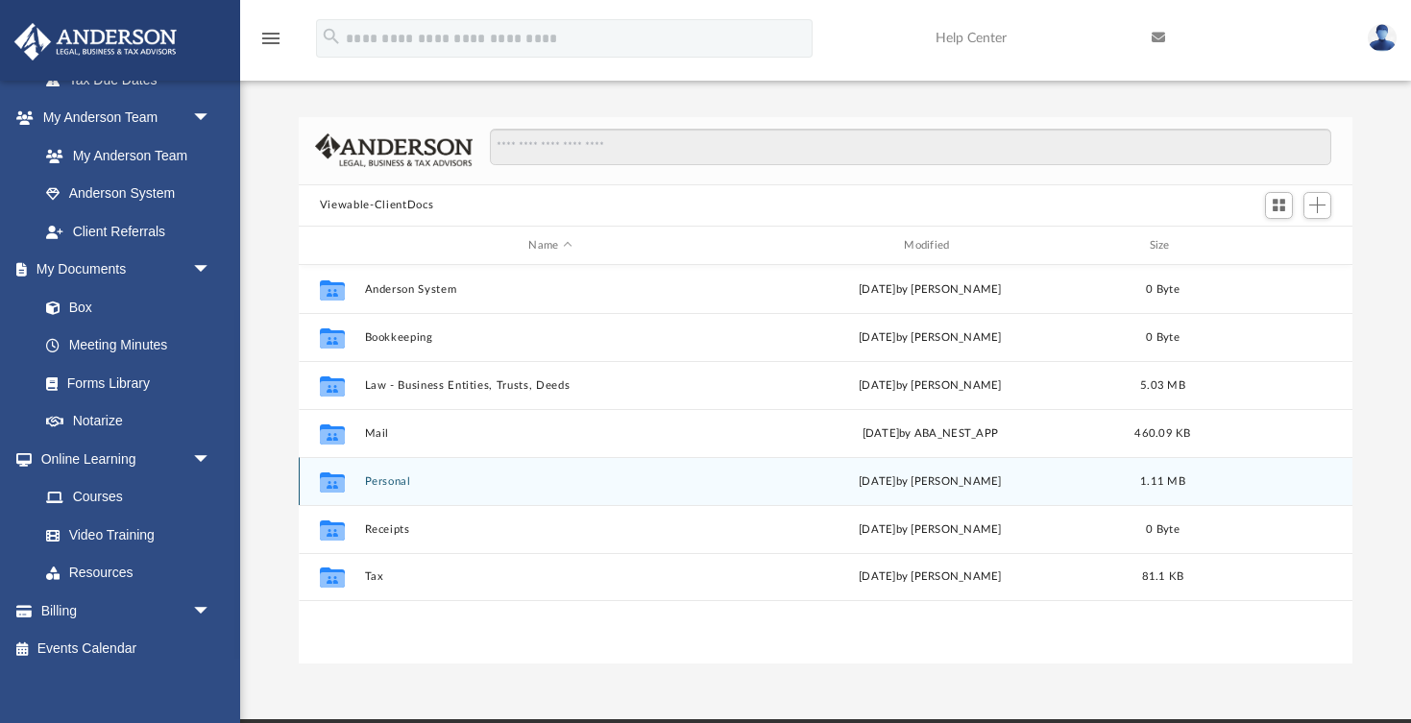
click at [358, 485] on div "Collaborated Folder Personal Fri Dec 20 2024 by Sarab Singh 1.11 MB" at bounding box center [825, 481] width 1053 height 48
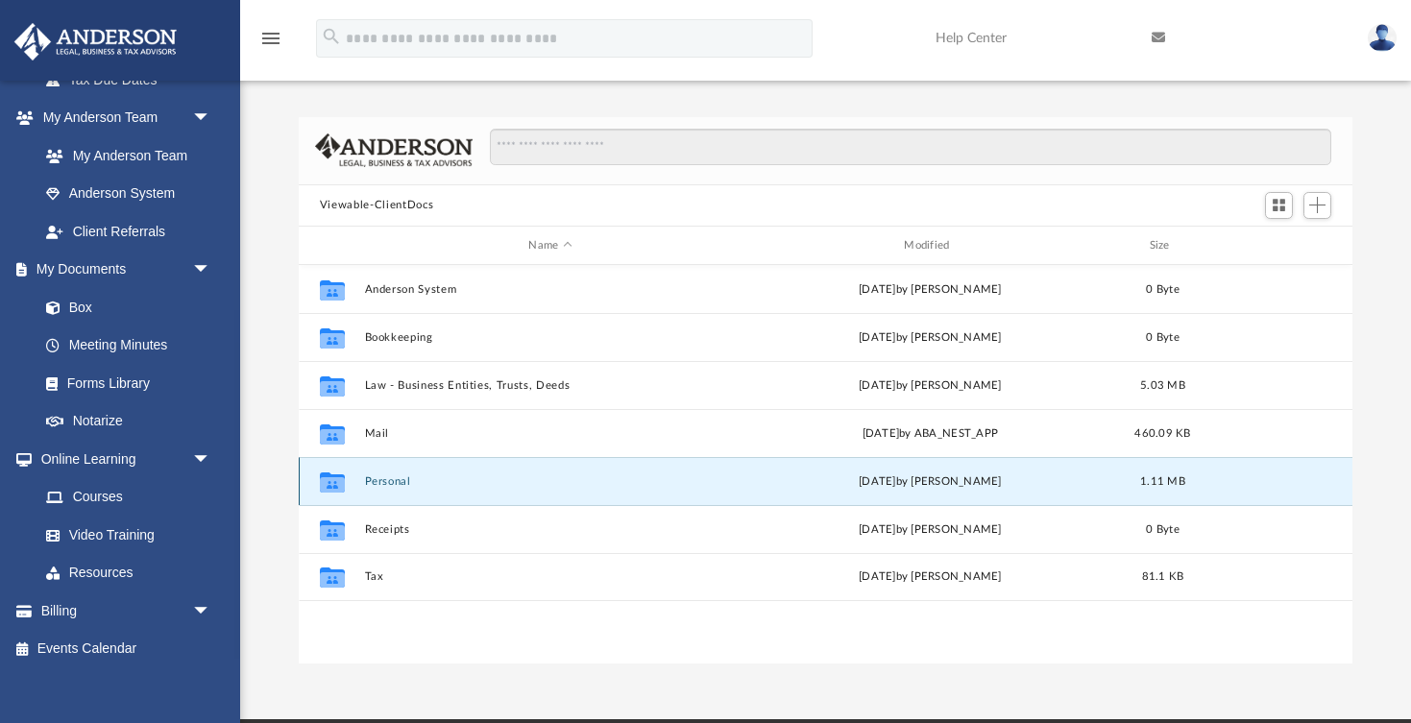
click at [375, 478] on button "Personal" at bounding box center [550, 481] width 372 height 12
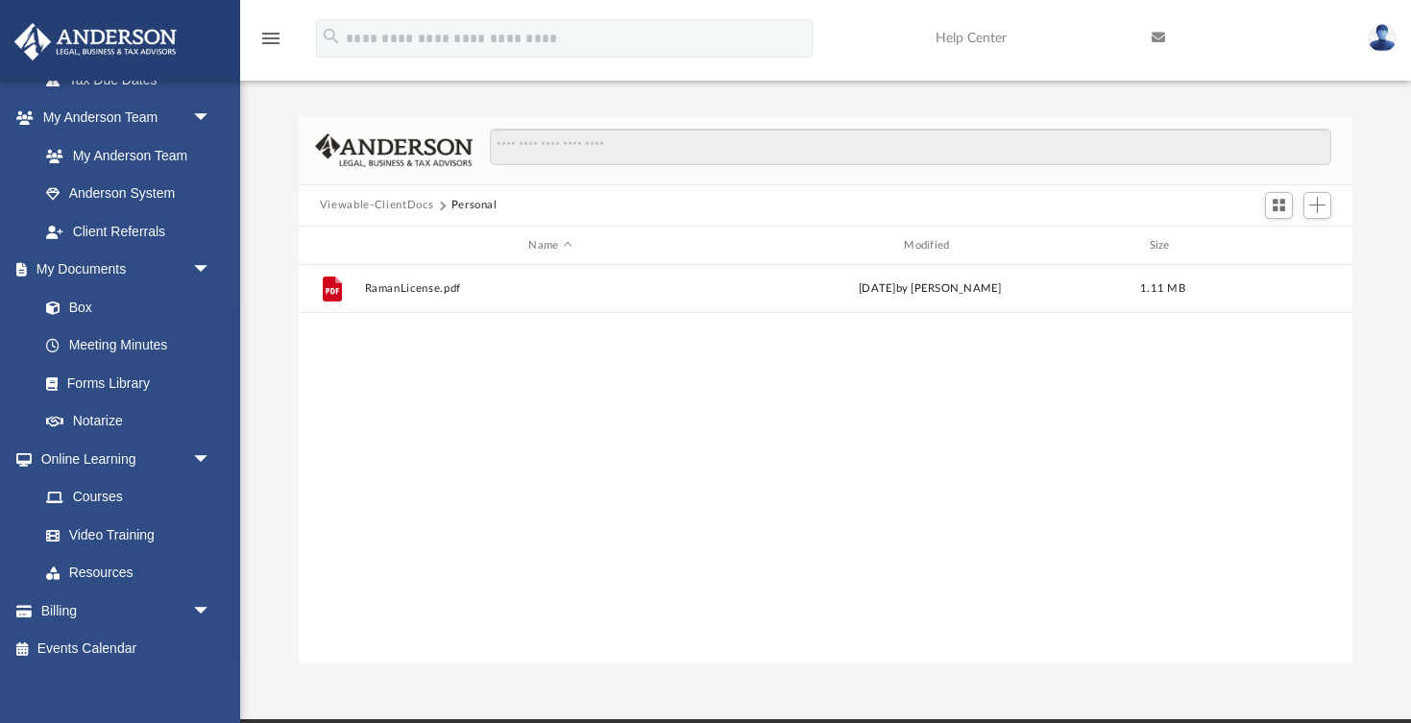
click at [400, 202] on button "Viewable-ClientDocs" at bounding box center [376, 205] width 113 height 17
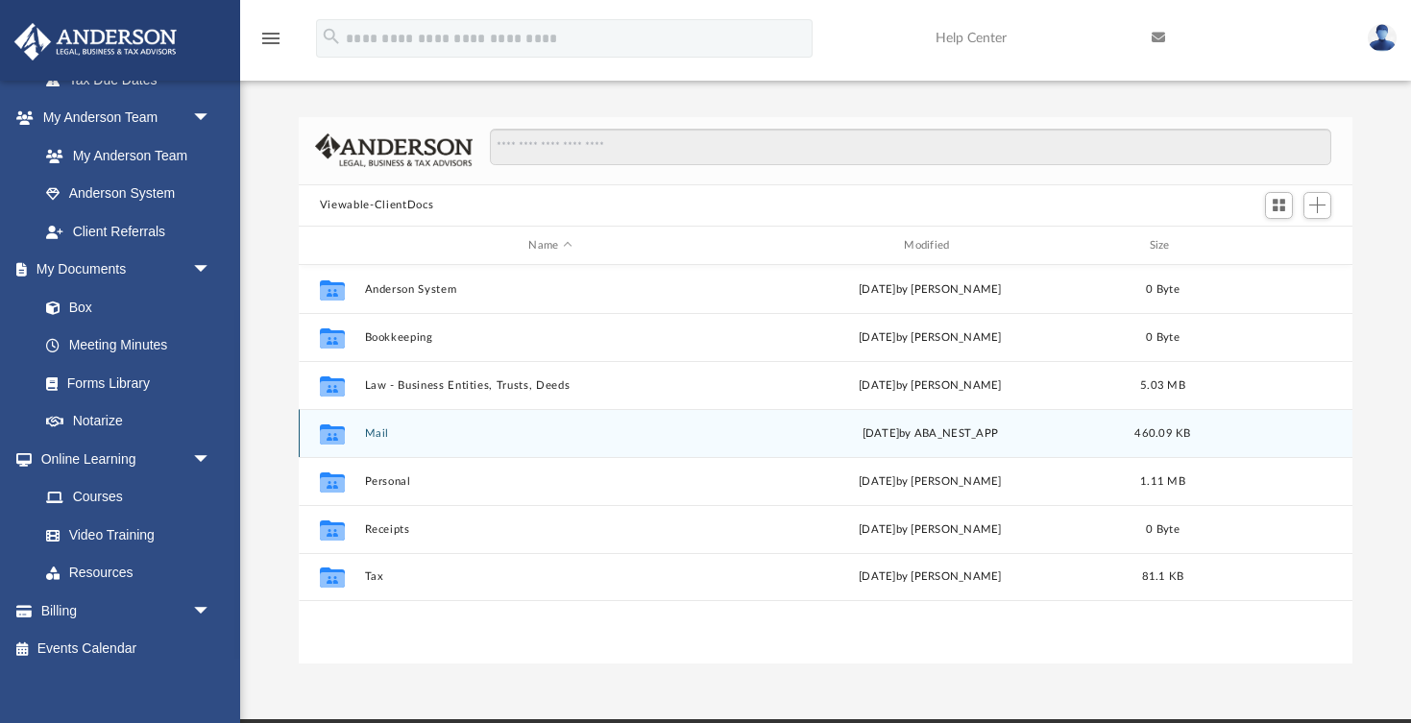
click at [371, 431] on button "Mail" at bounding box center [550, 433] width 372 height 12
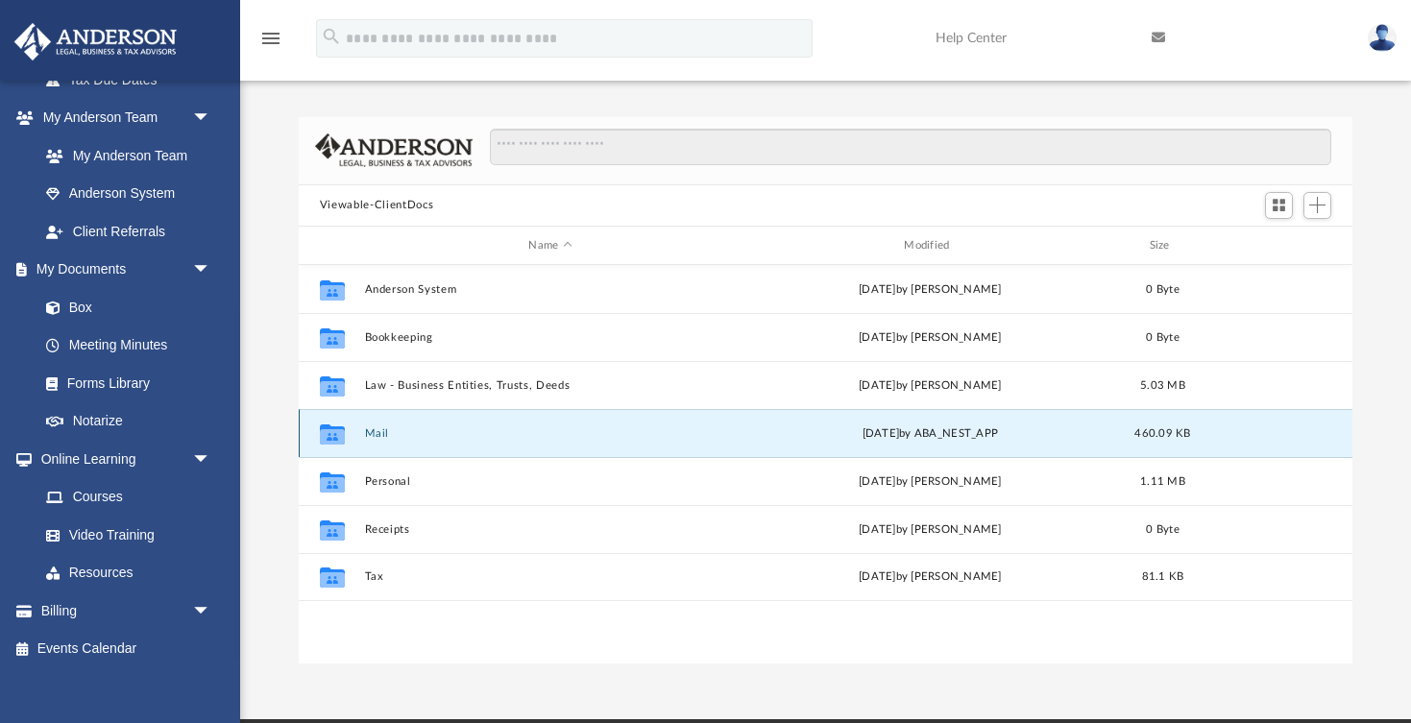
click at [371, 431] on button "Mail" at bounding box center [550, 433] width 372 height 12
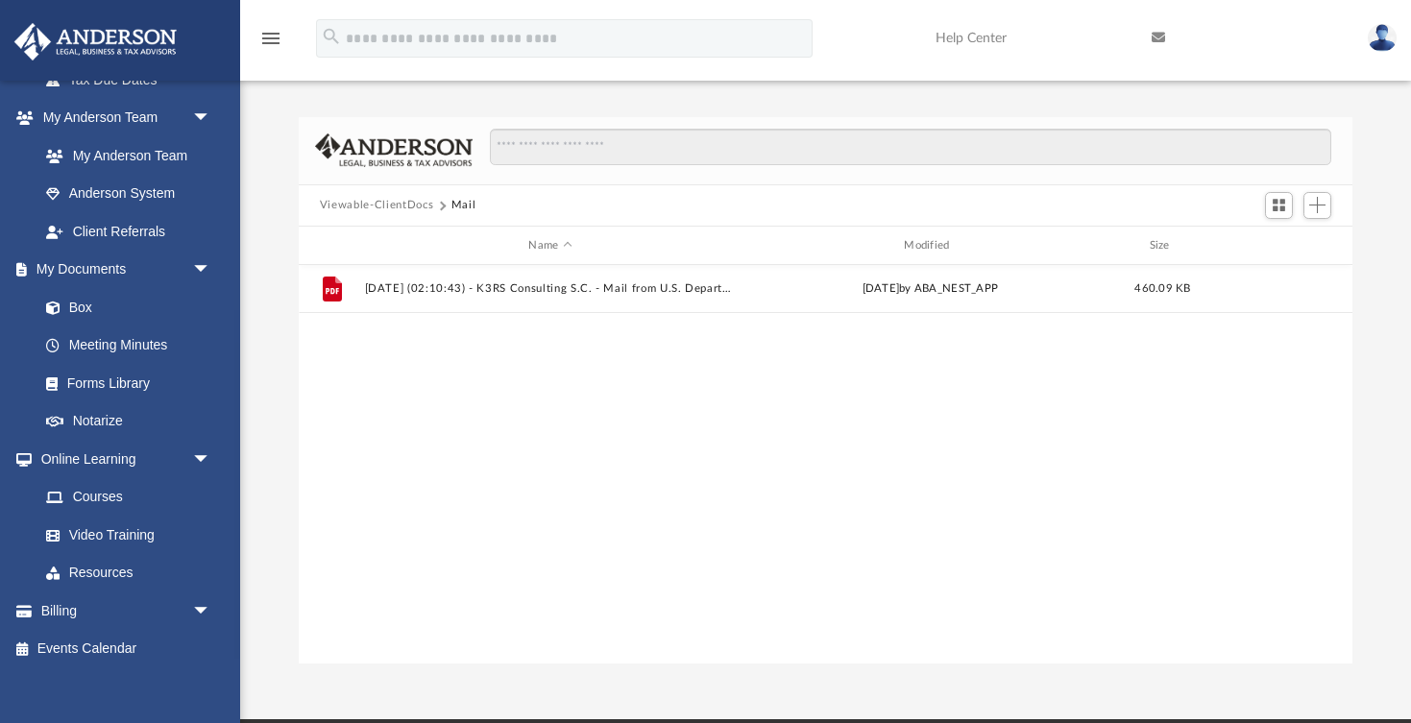
click at [377, 203] on button "Viewable-ClientDocs" at bounding box center [376, 205] width 113 height 17
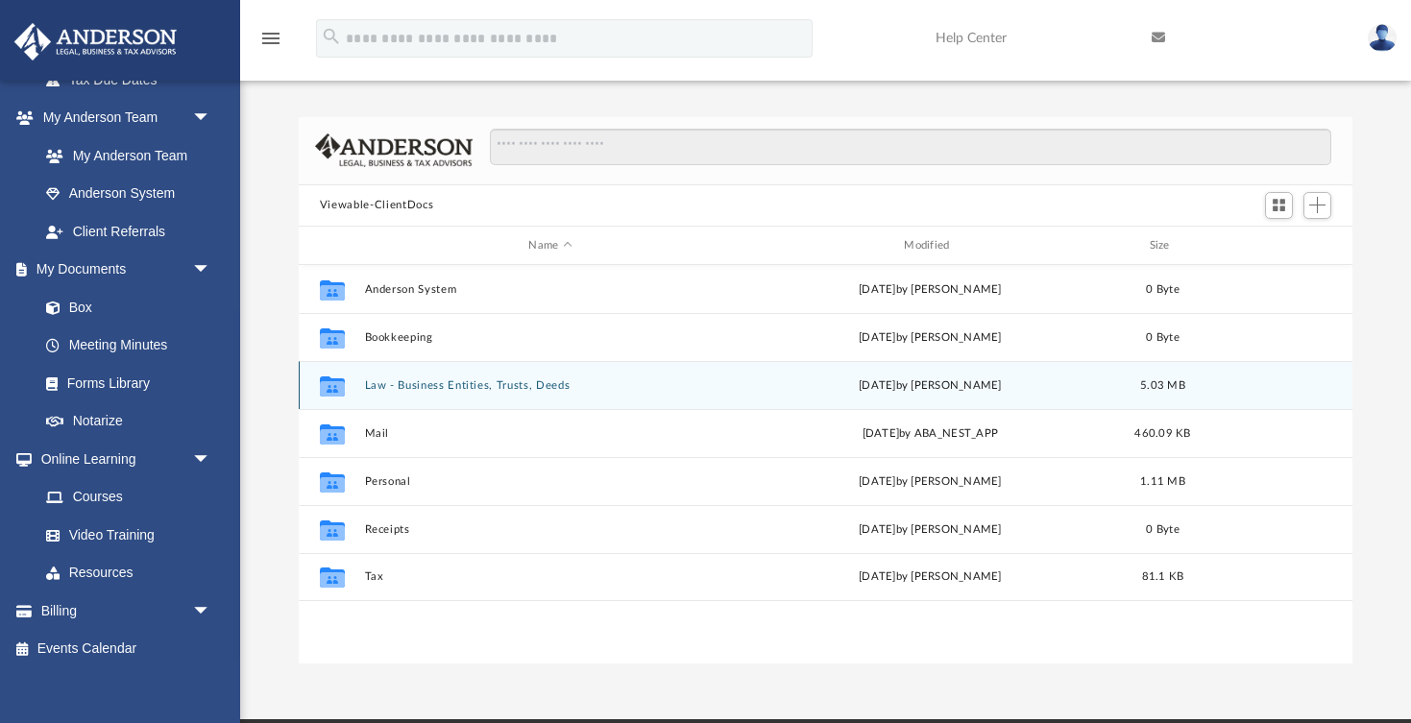
click at [383, 382] on button "Law - Business Entities, Trusts, Deeds" at bounding box center [550, 385] width 372 height 12
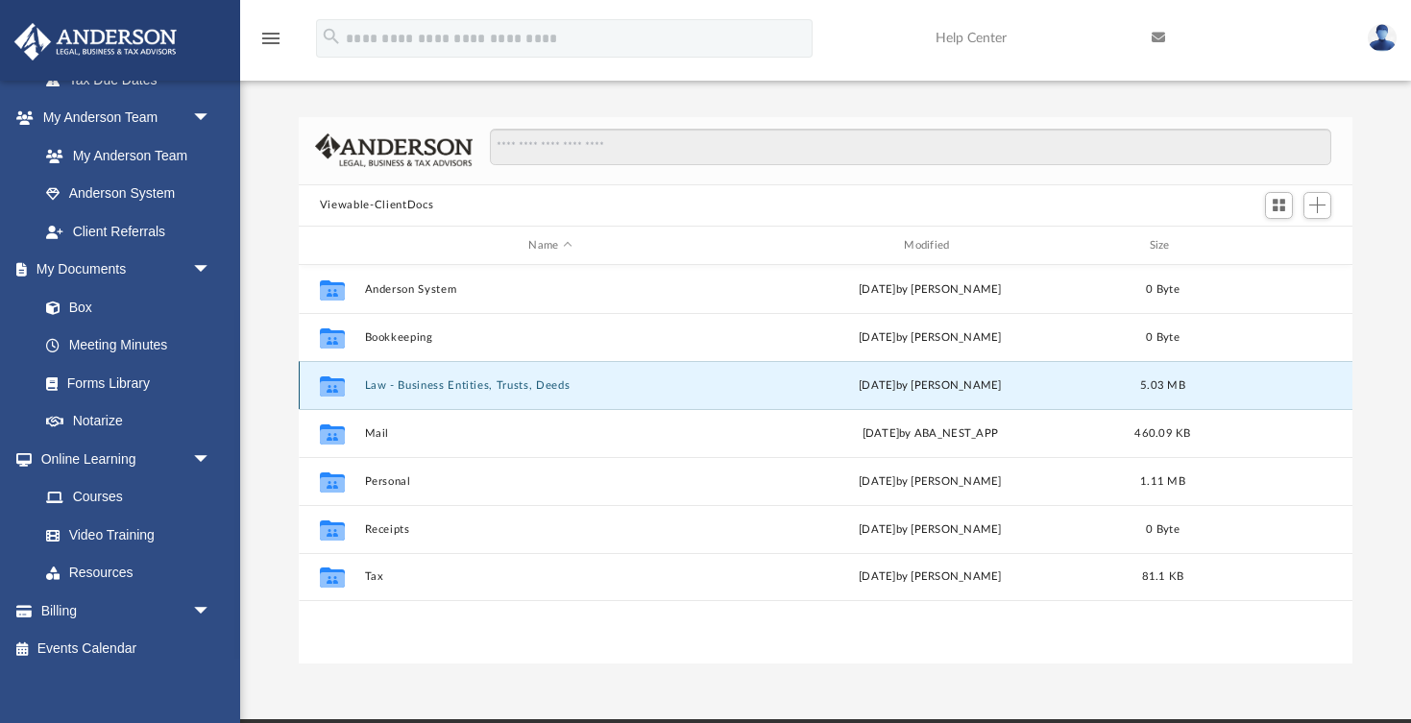
click at [383, 382] on button "Law - Business Entities, Trusts, Deeds" at bounding box center [550, 385] width 372 height 12
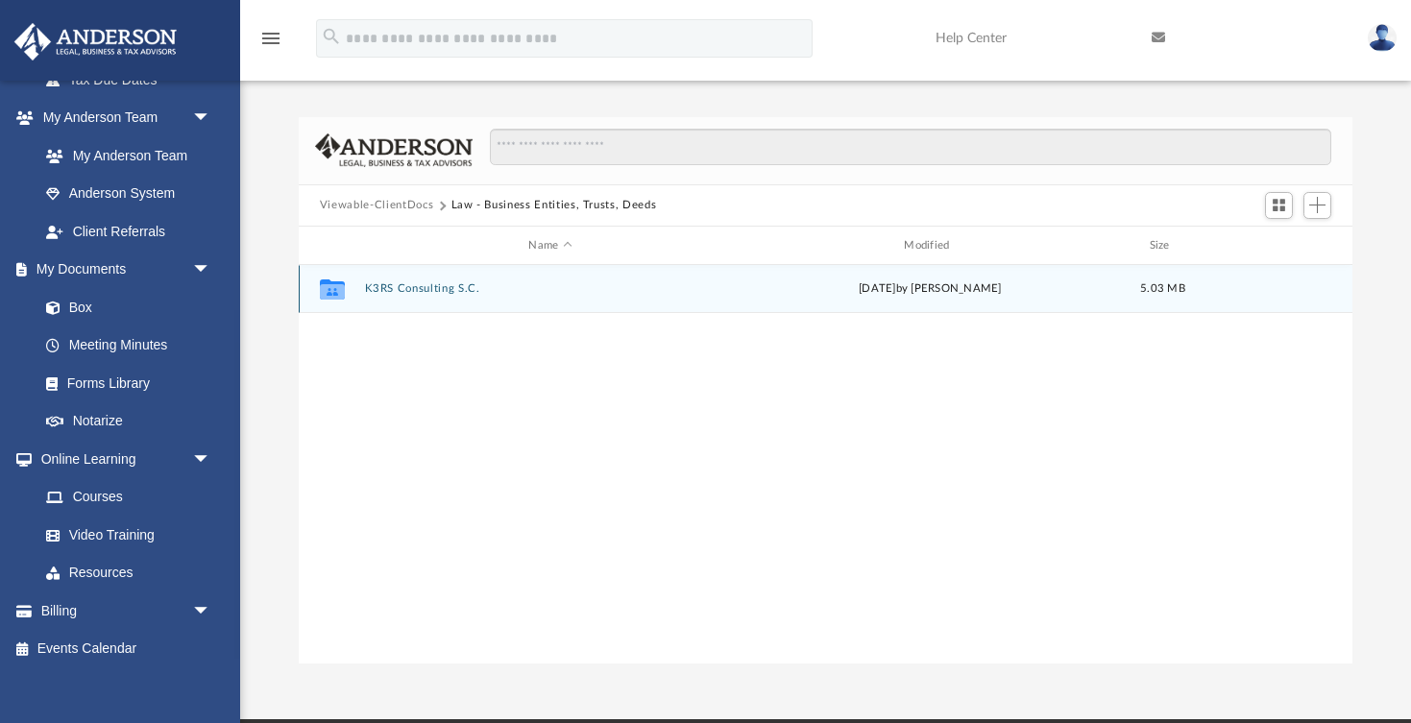
click at [395, 287] on button "K3RS Consulting S.C." at bounding box center [550, 289] width 372 height 12
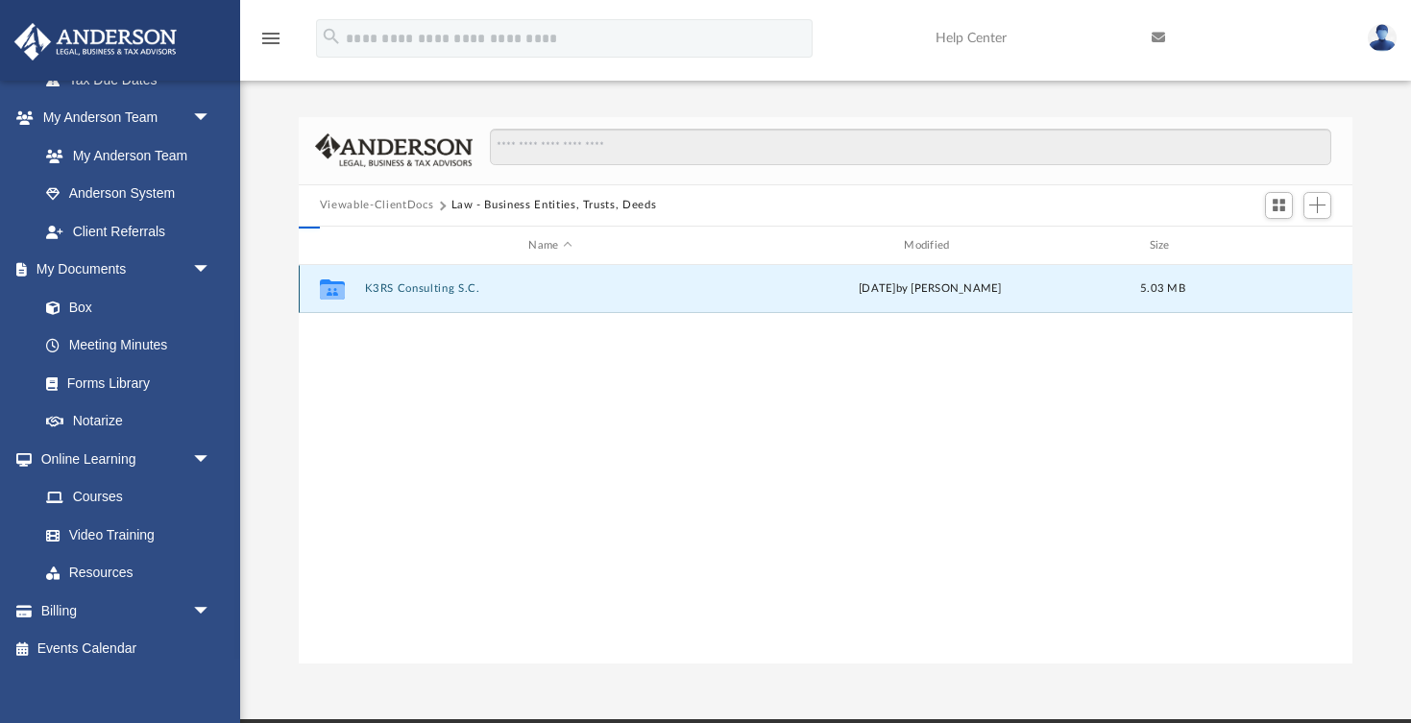
click at [395, 287] on button "K3RS Consulting S.C." at bounding box center [550, 289] width 372 height 12
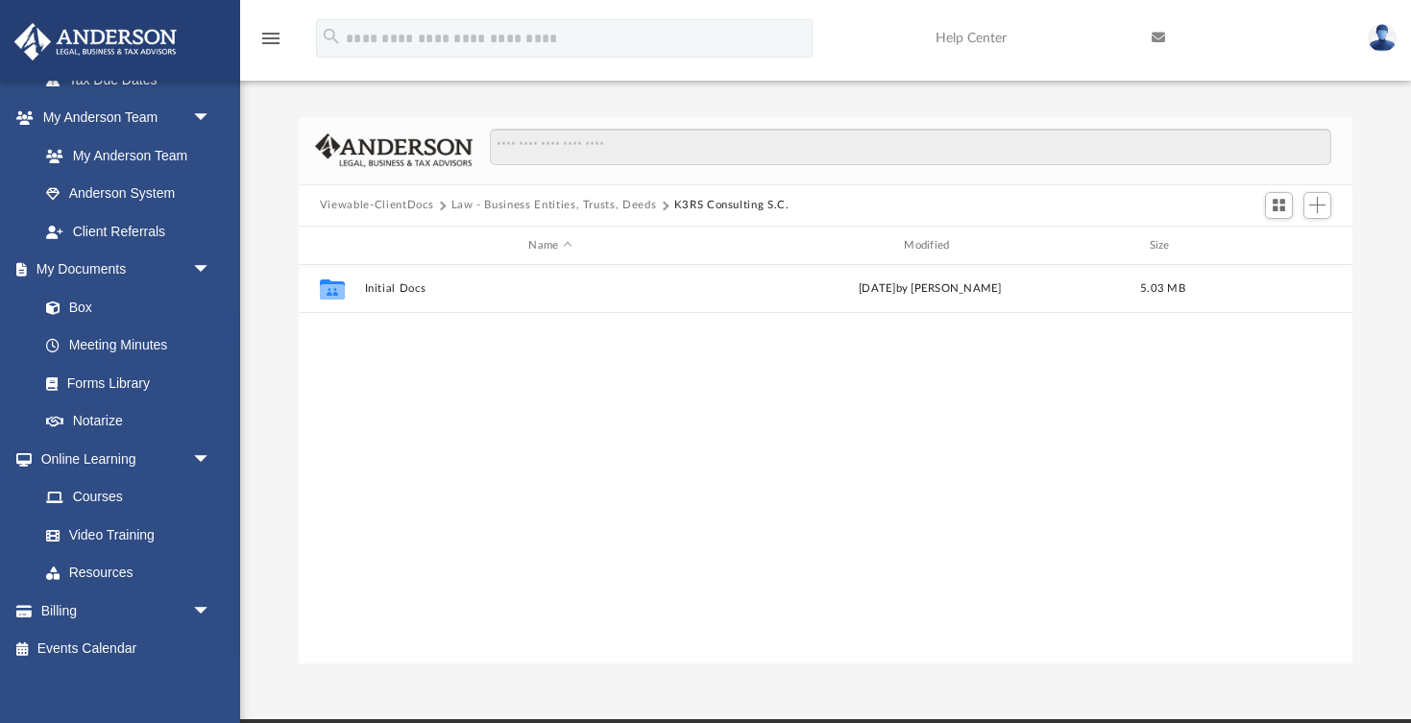
click at [411, 209] on button "Viewable-ClientDocs" at bounding box center [376, 205] width 113 height 17
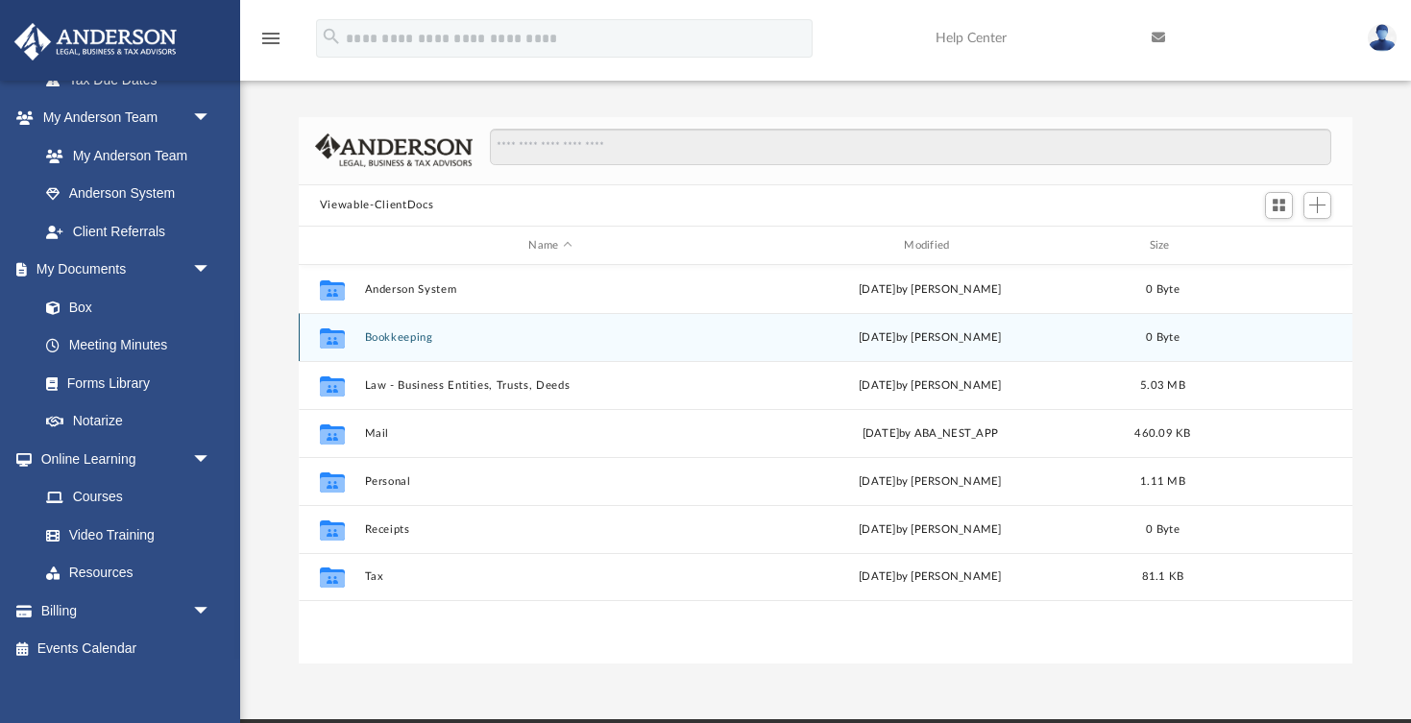
click at [375, 334] on button "Bookkeeping" at bounding box center [550, 337] width 372 height 12
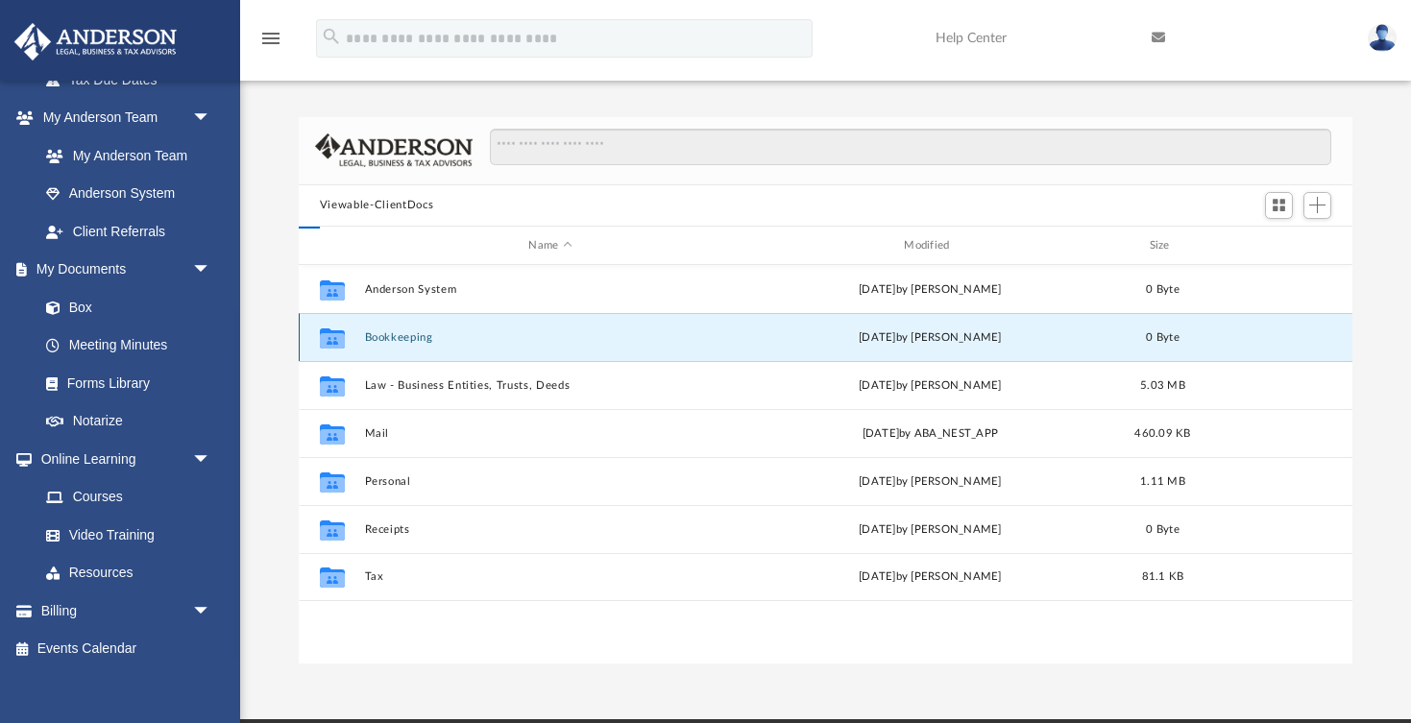
click at [375, 334] on button "Bookkeeping" at bounding box center [550, 337] width 372 height 12
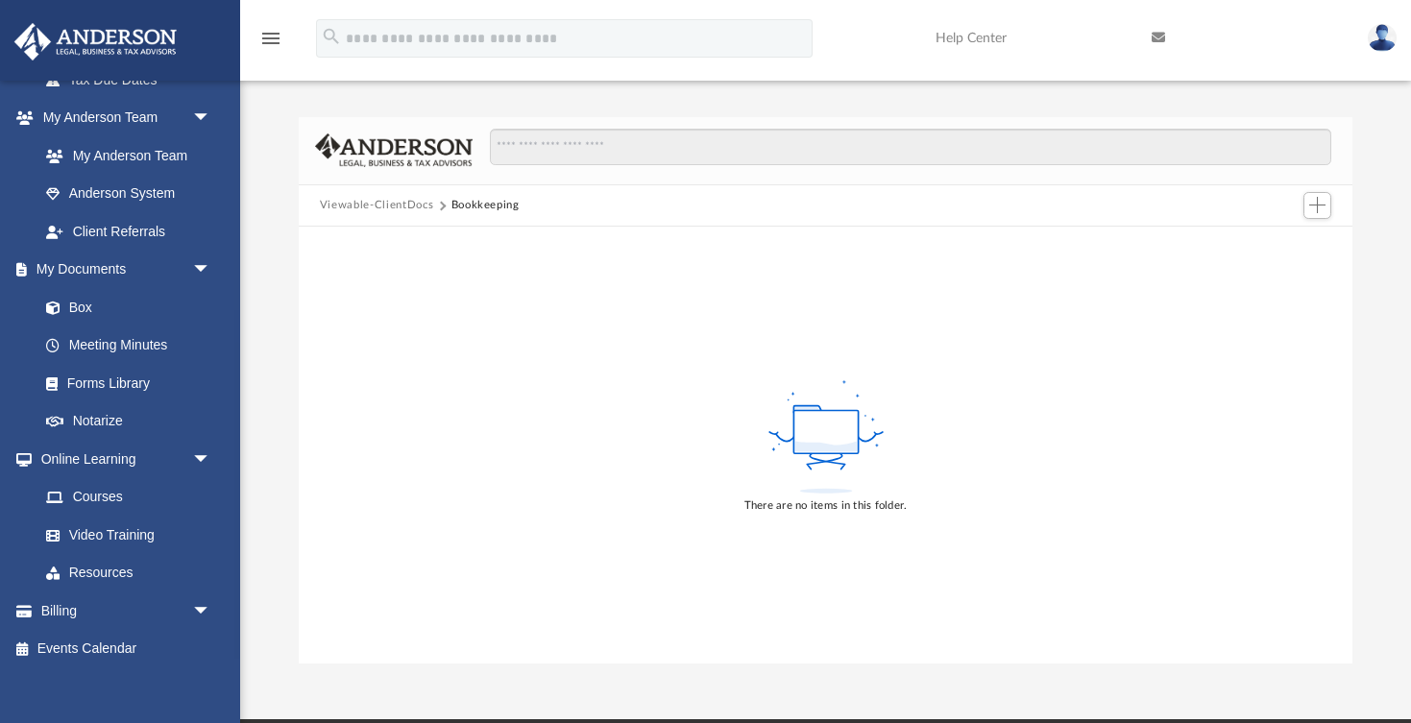
click at [375, 205] on button "Viewable-ClientDocs" at bounding box center [376, 205] width 113 height 17
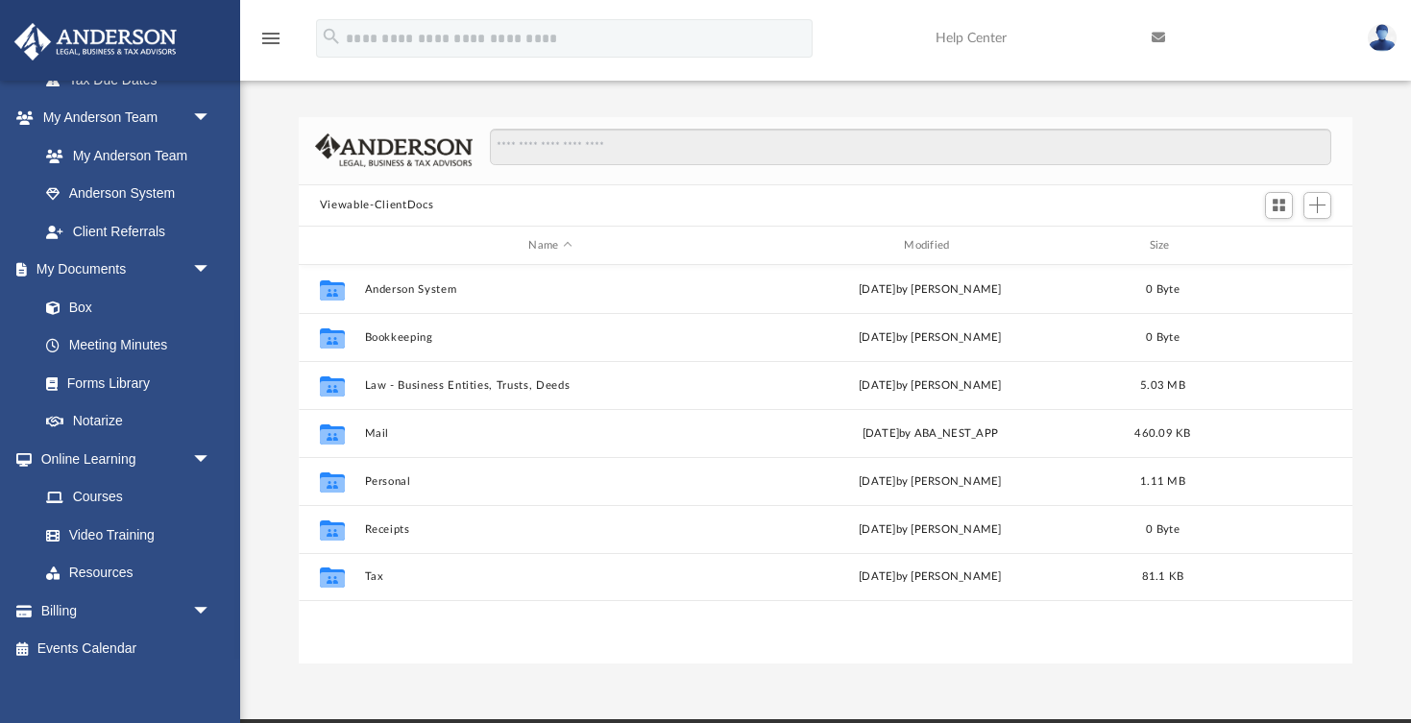
click at [1371, 184] on div "Difficulty viewing your box folder? You can also access your account directly o…" at bounding box center [825, 390] width 1170 height 546
